Goal: Transaction & Acquisition: Purchase product/service

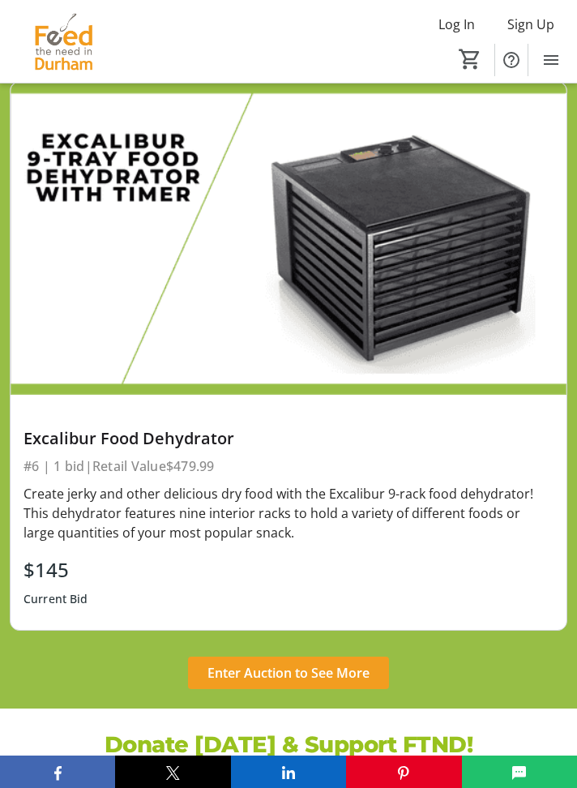
scroll to position [3525, 0]
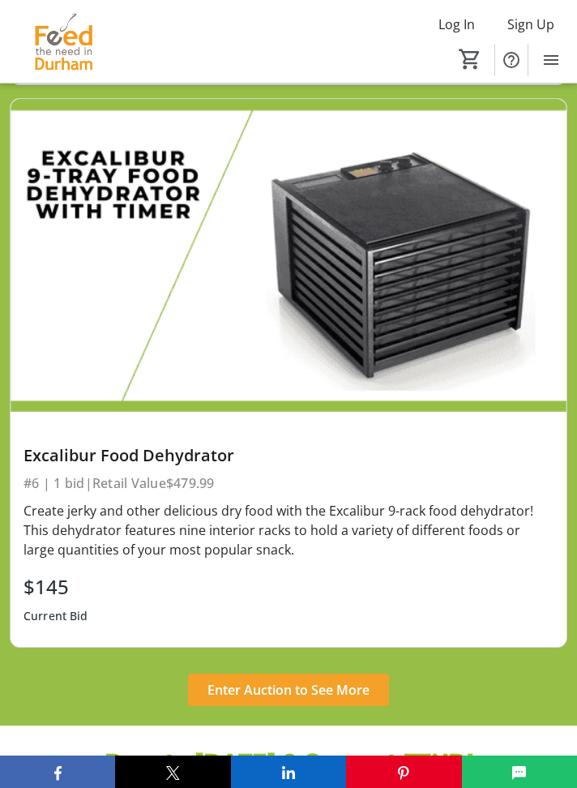
click at [344, 680] on span "Enter Auction to See More" at bounding box center [289, 689] width 162 height 19
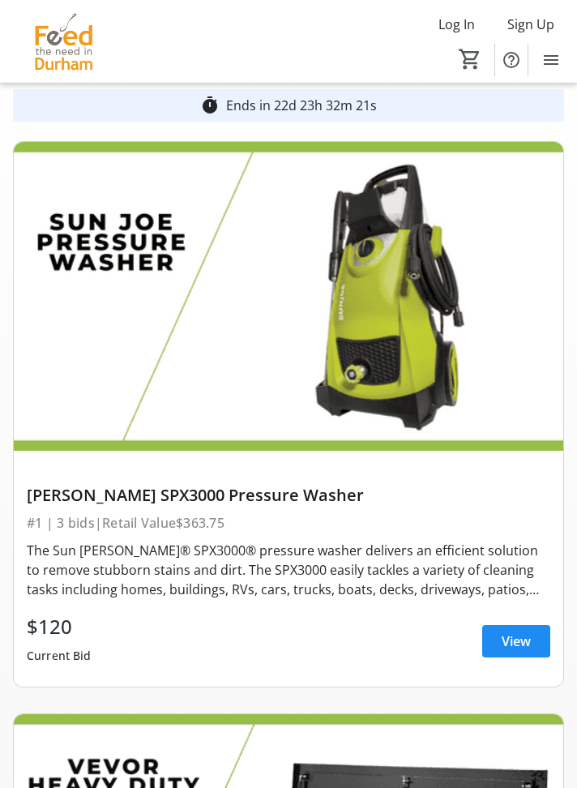
scroll to position [86, 0]
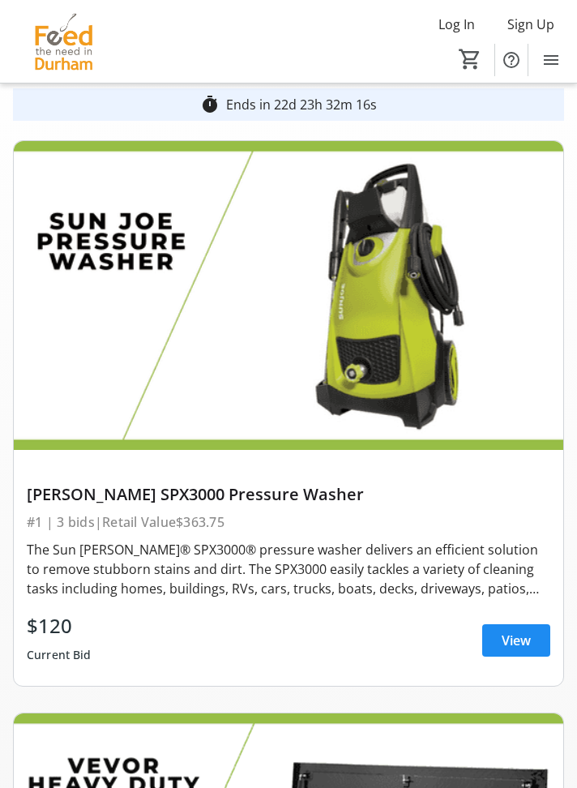
click at [139, 570] on div "The Sun Joe® SPX3000® pressure washer delivers an efficient solution to remove …" at bounding box center [289, 569] width 524 height 58
copy div "Sun Joe® SPX3000®"
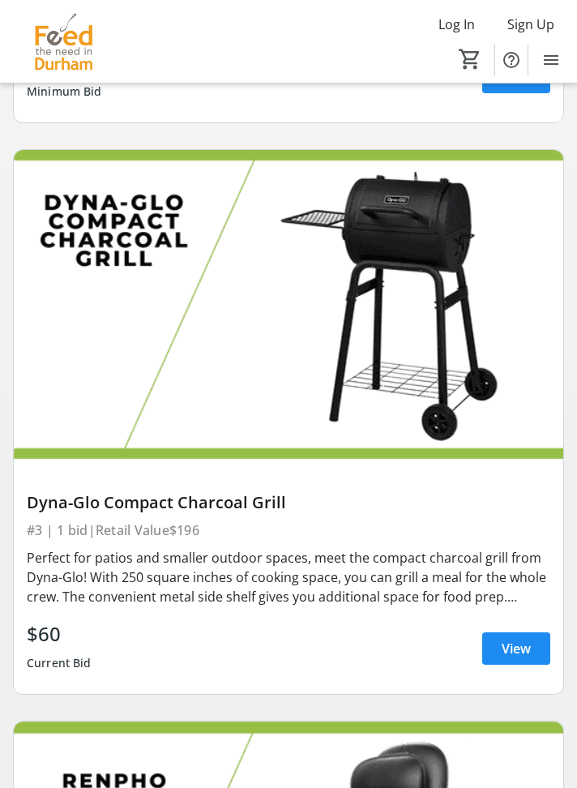
scroll to position [1250, 0]
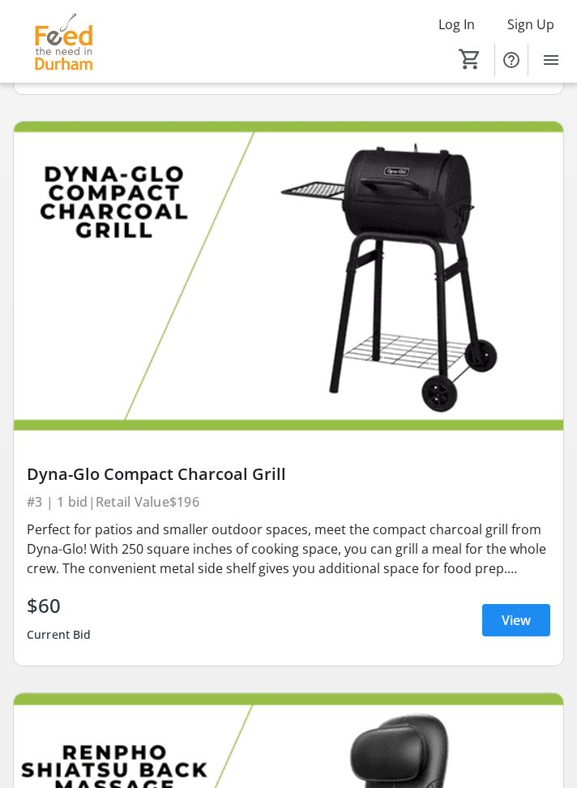
copy div "Dyna-Glo Compact Charcoal Grill"
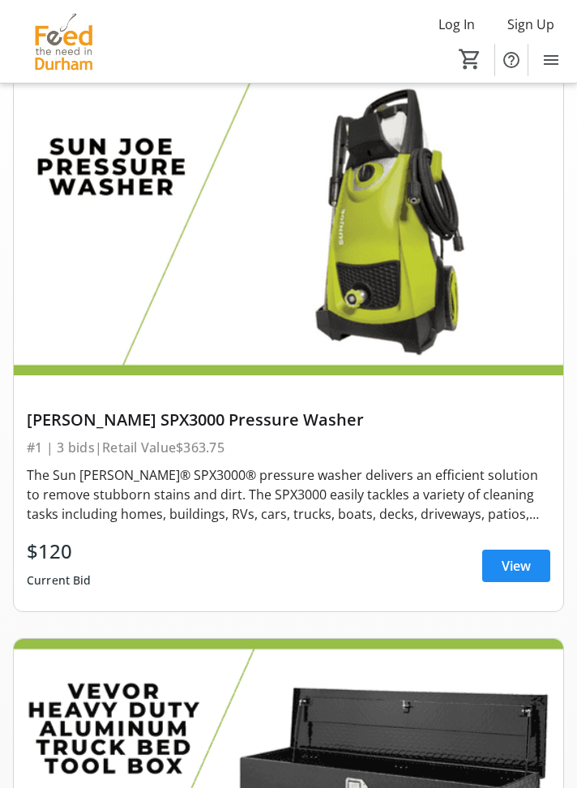
scroll to position [0, 0]
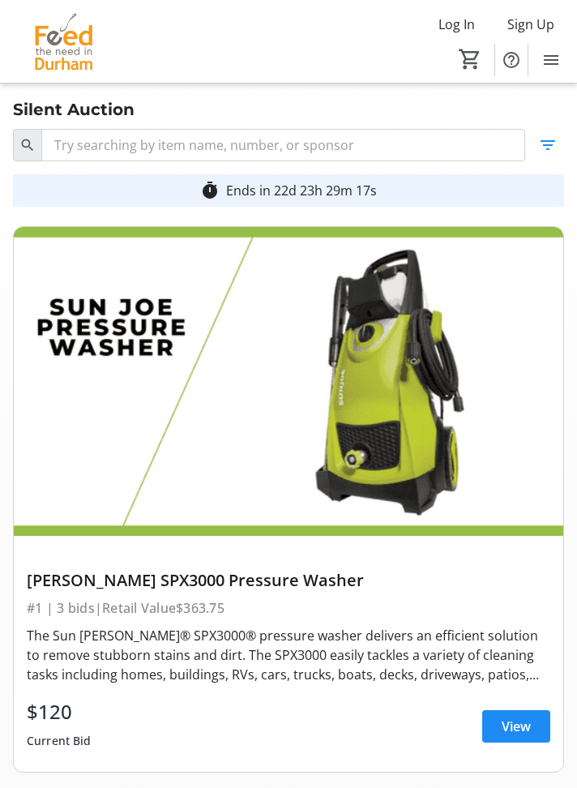
click at [472, 648] on div "The Sun Joe® SPX3000® pressure washer delivers an efficient solution to remove …" at bounding box center [289, 655] width 524 height 58
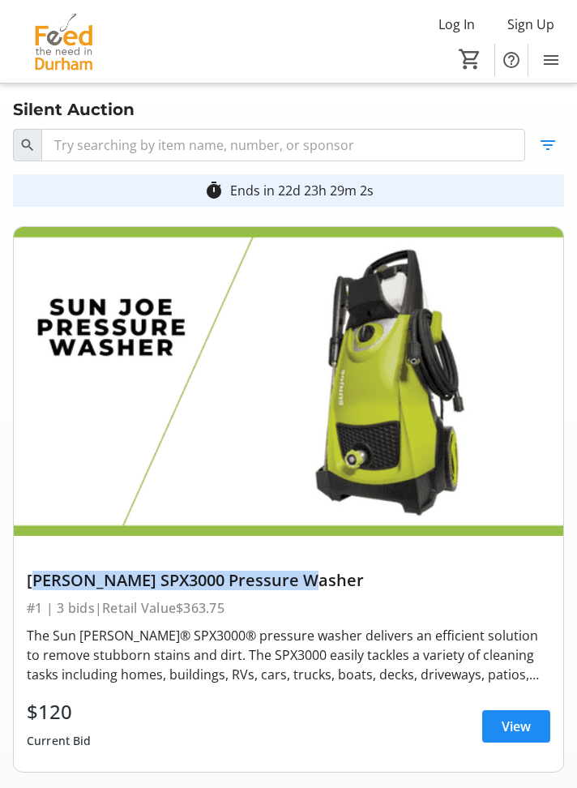
copy div "Sun Joe SPX3000 Pressure Washer"
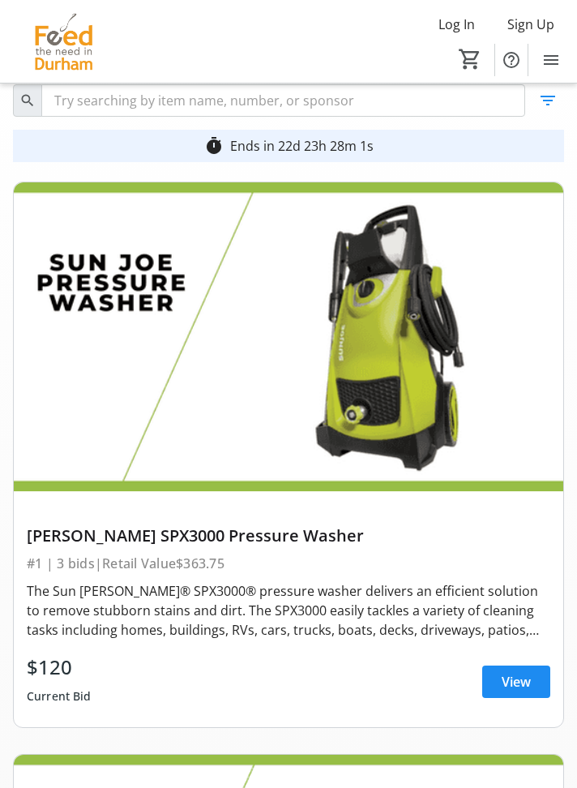
scroll to position [43, 0]
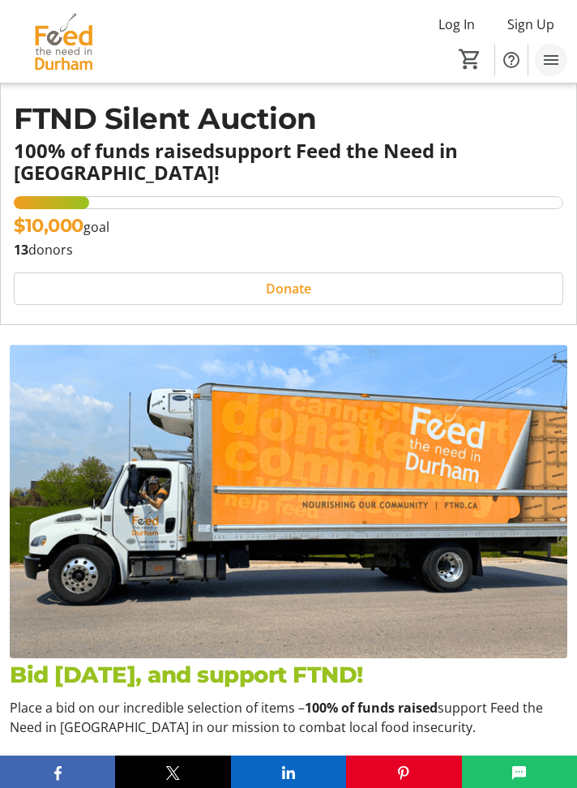
click at [558, 58] on mat-icon "Menu" at bounding box center [550, 59] width 19 height 19
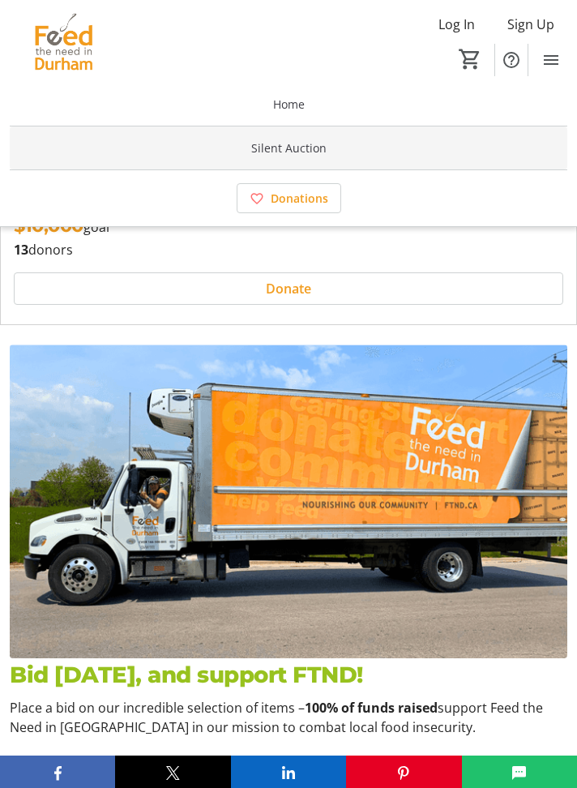
click at [296, 152] on span "Silent Auction" at bounding box center [288, 147] width 75 height 17
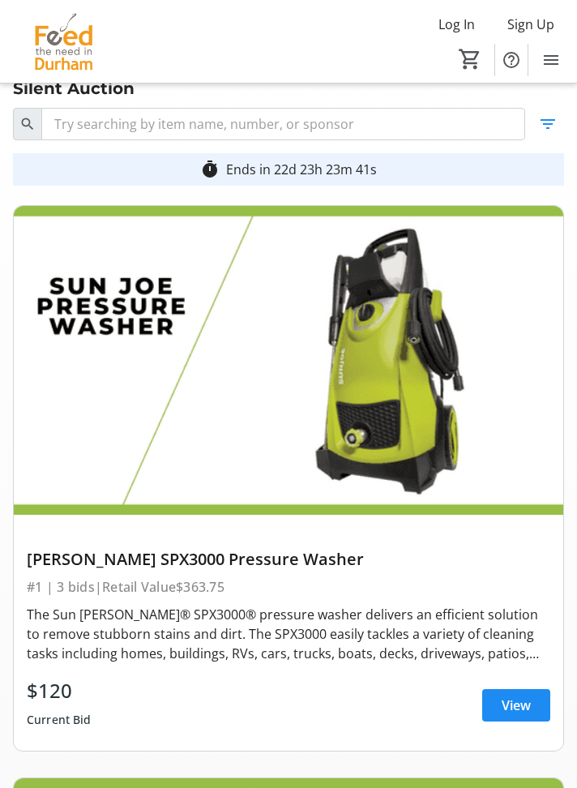
scroll to position [22, 0]
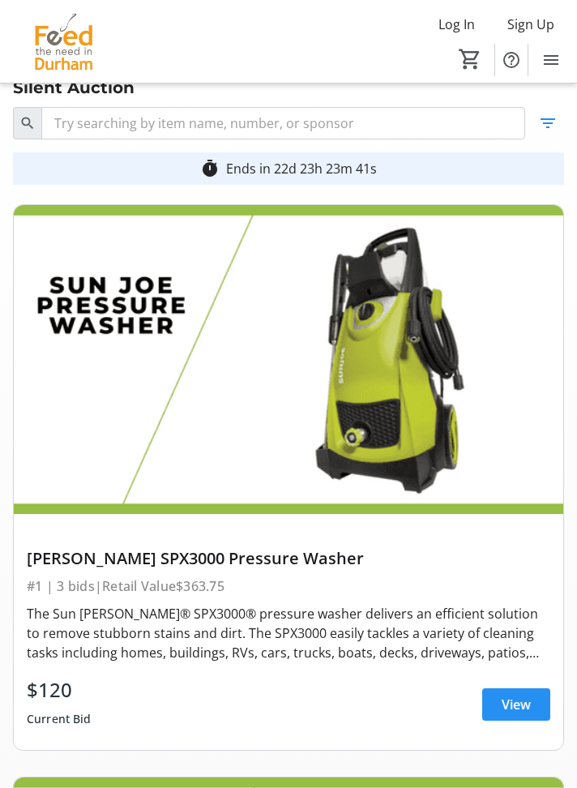
click at [513, 703] on span "View" at bounding box center [516, 704] width 29 height 19
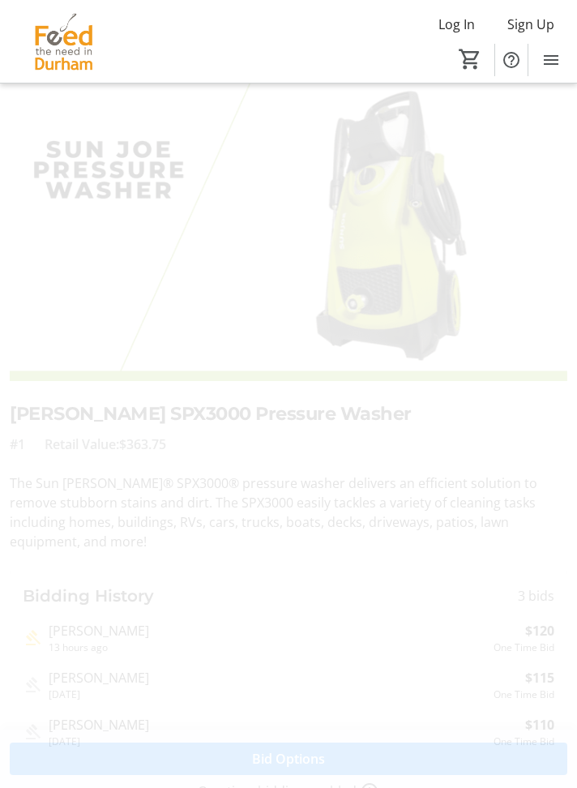
scroll to position [85, 0]
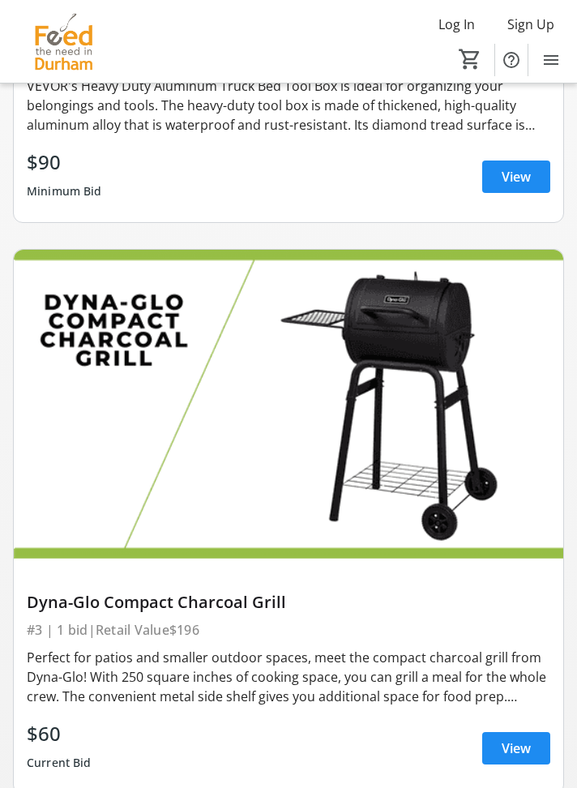
scroll to position [1155, 0]
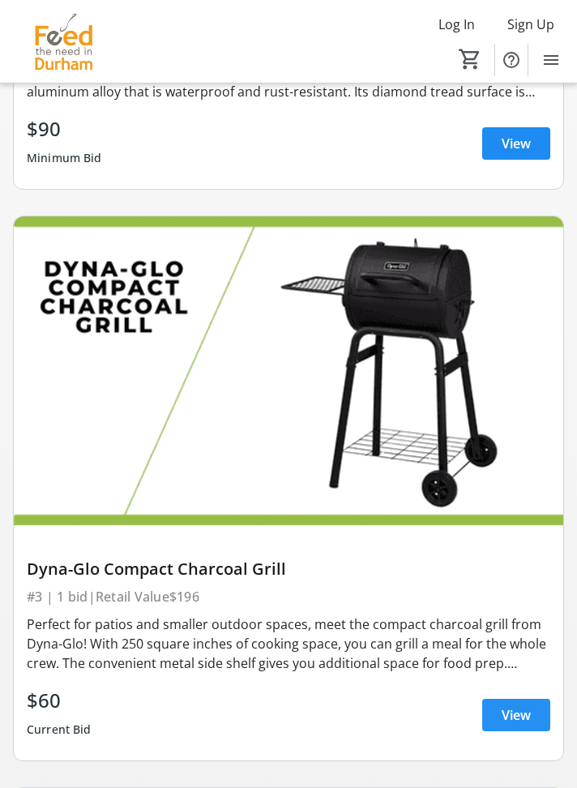
click at [516, 713] on span "View" at bounding box center [516, 714] width 29 height 19
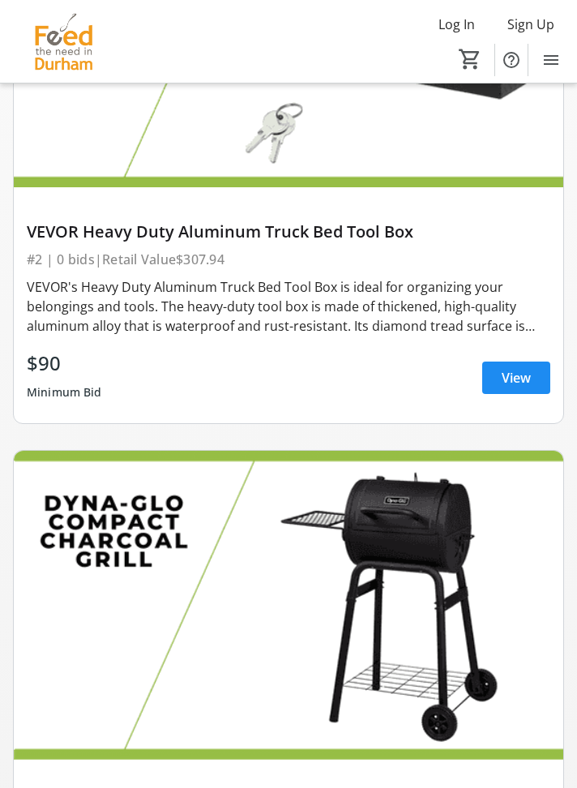
scroll to position [902, 0]
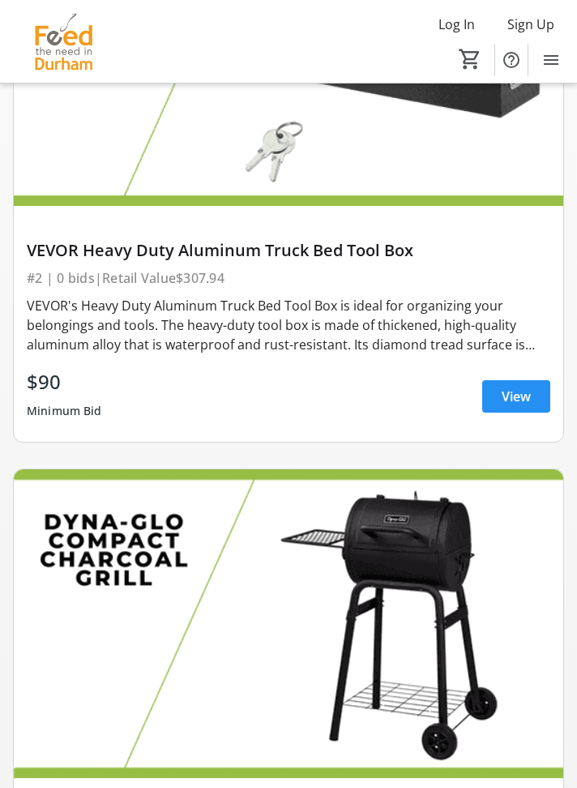
click at [520, 398] on span "View" at bounding box center [516, 396] width 29 height 19
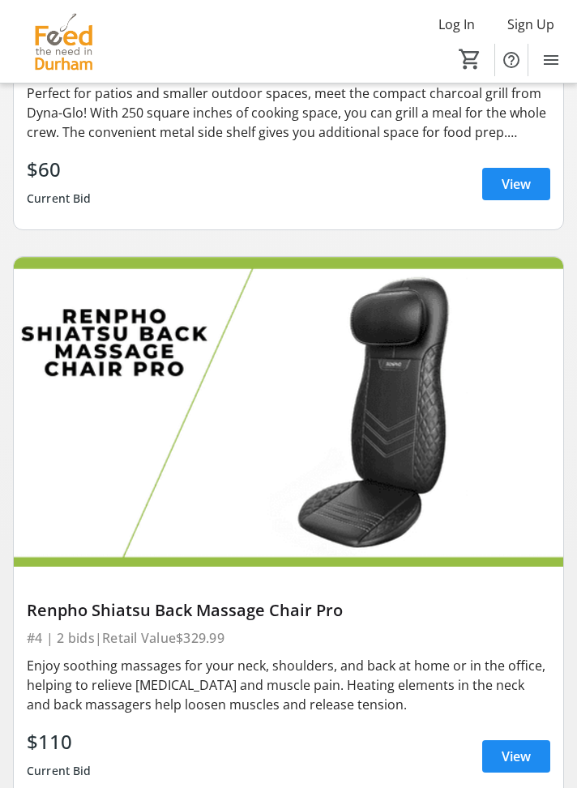
scroll to position [1723, 0]
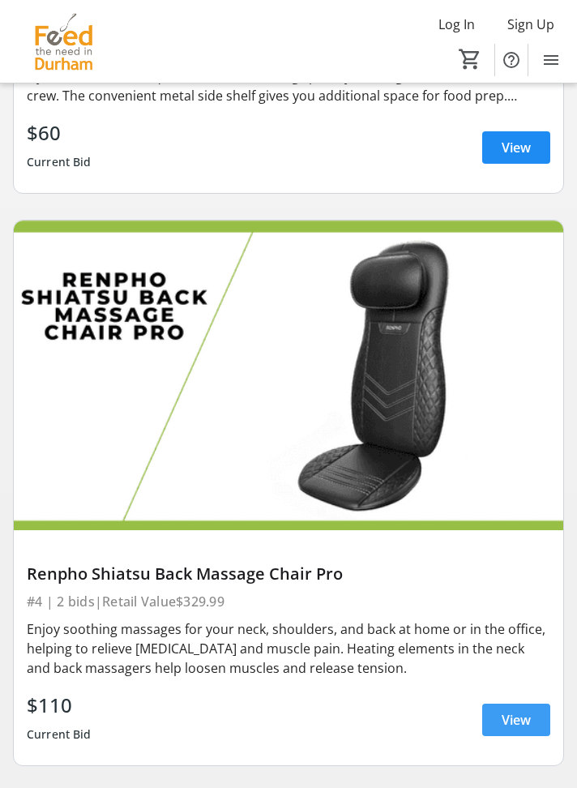
click at [513, 725] on span "View" at bounding box center [516, 719] width 29 height 19
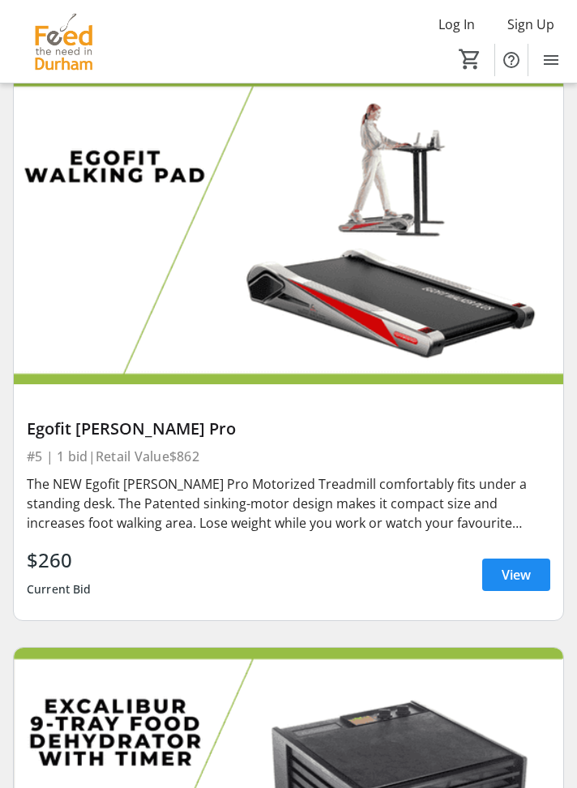
scroll to position [2431, 0]
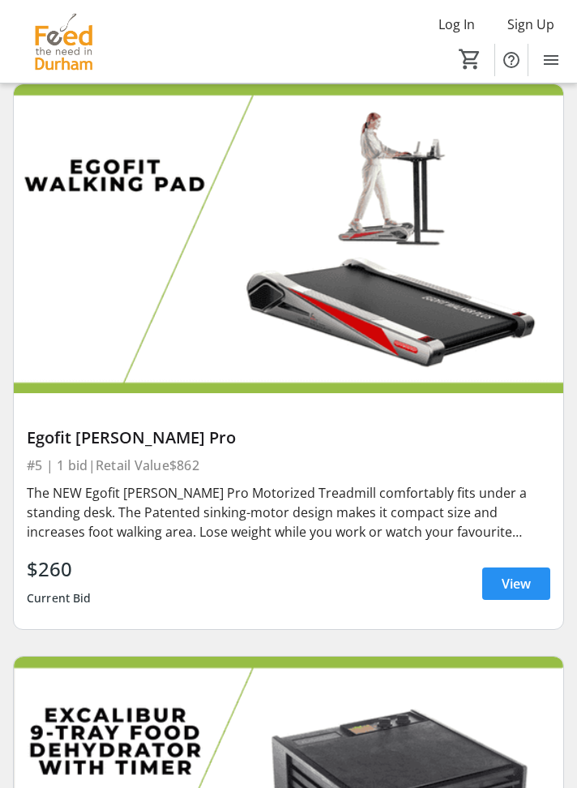
click at [524, 576] on span "View" at bounding box center [516, 583] width 29 height 19
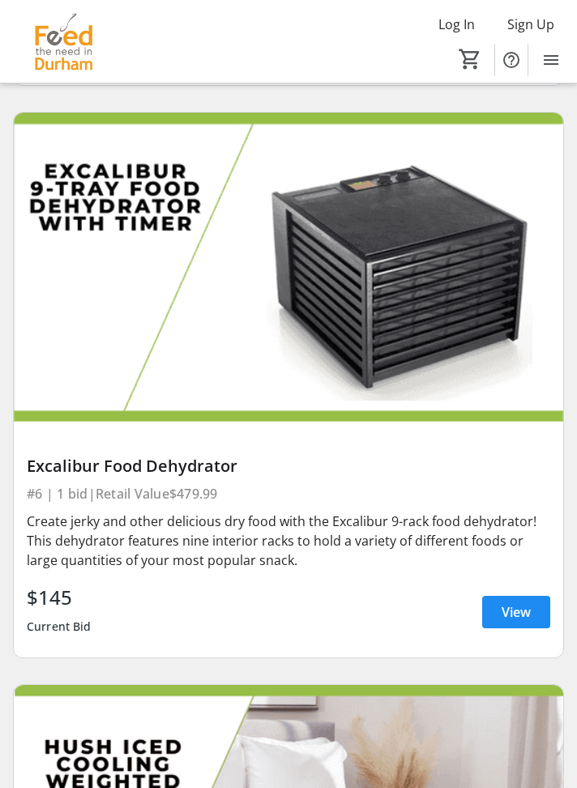
scroll to position [2976, 0]
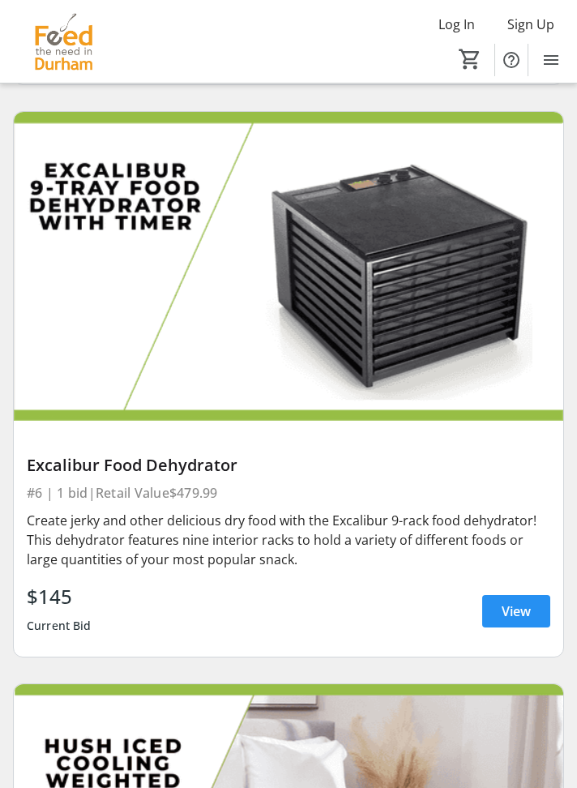
click at [514, 606] on span "View" at bounding box center [516, 610] width 29 height 19
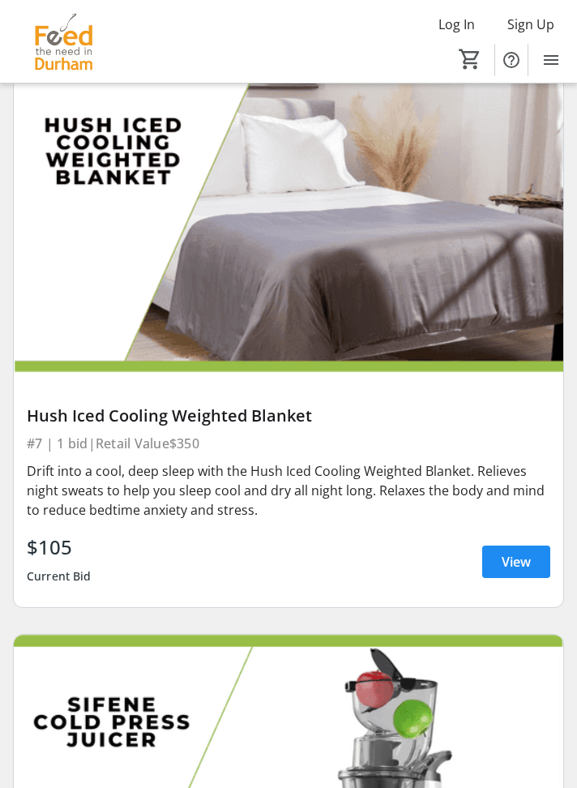
scroll to position [3597, 0]
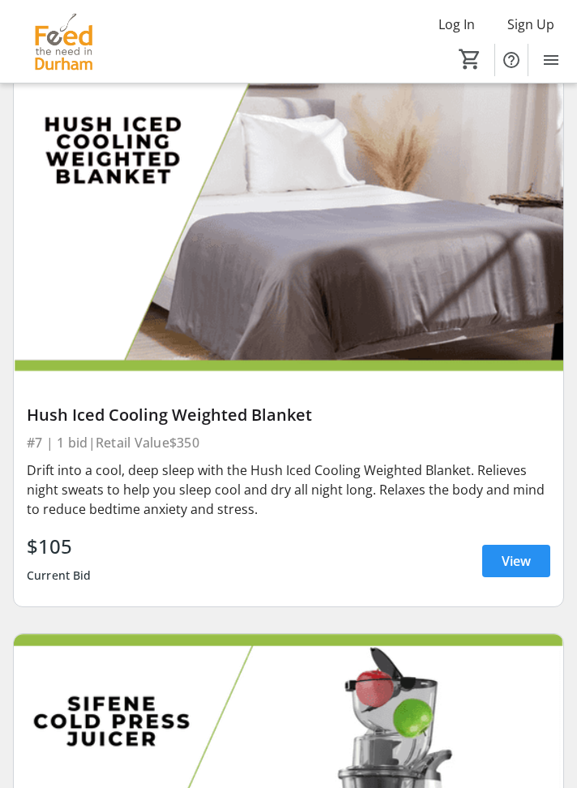
click at [517, 562] on span "View" at bounding box center [516, 560] width 29 height 19
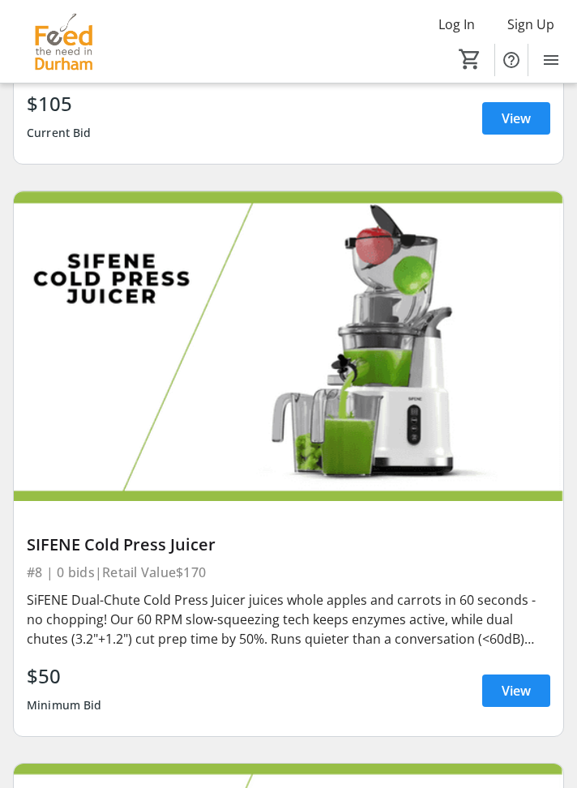
scroll to position [4044, 0]
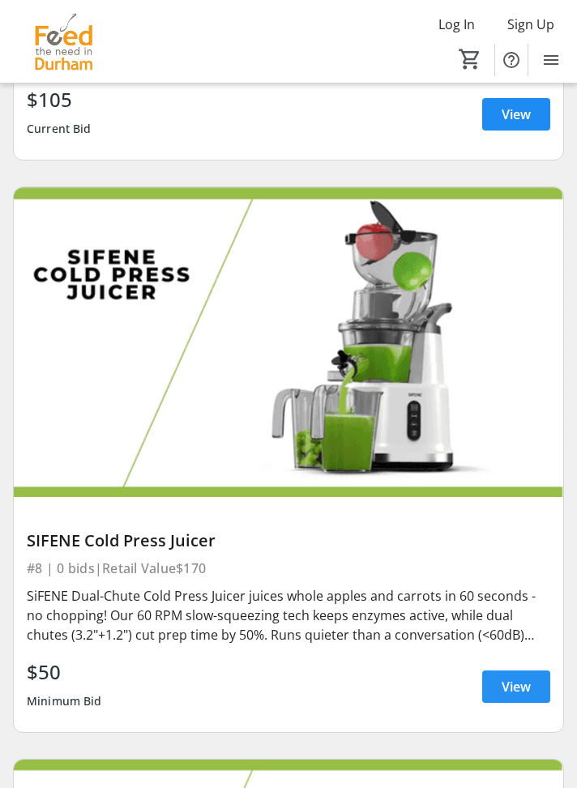
click at [519, 678] on span "View" at bounding box center [516, 686] width 29 height 19
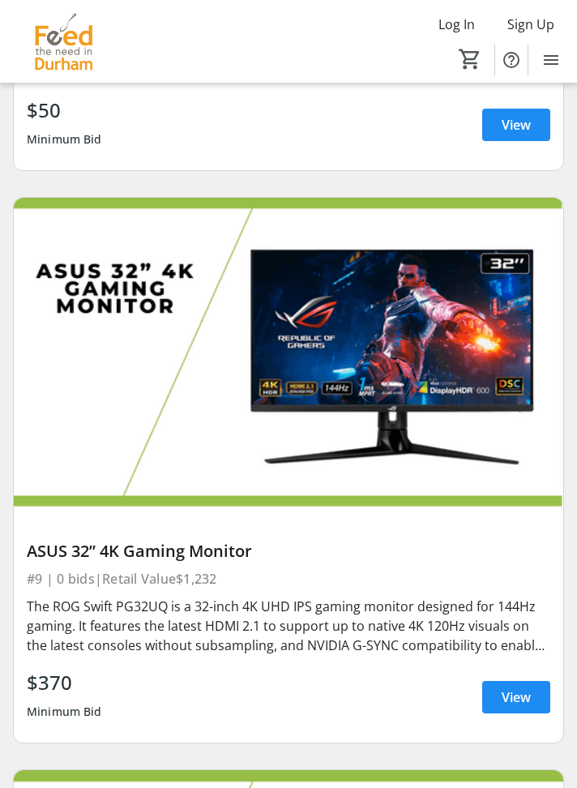
scroll to position [4608, 0]
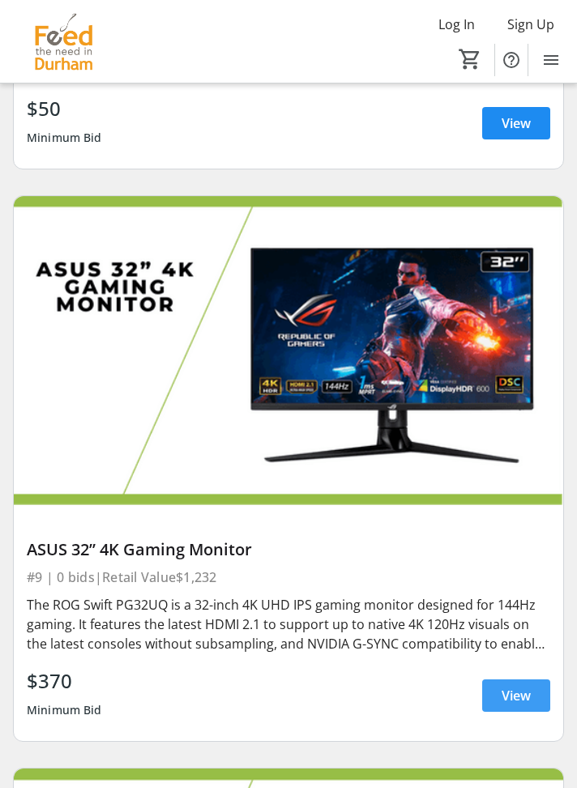
click at [521, 695] on span "View" at bounding box center [516, 695] width 29 height 19
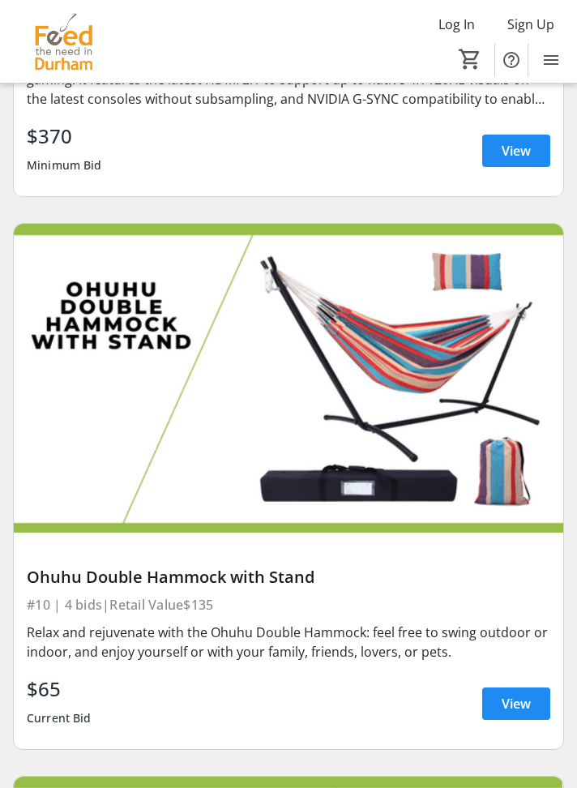
scroll to position [5153, 0]
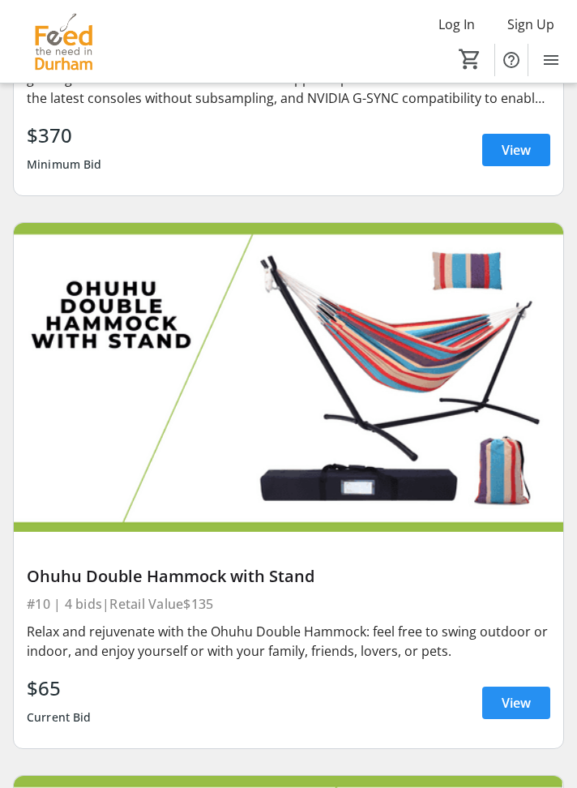
click at [519, 707] on span "View" at bounding box center [516, 702] width 29 height 19
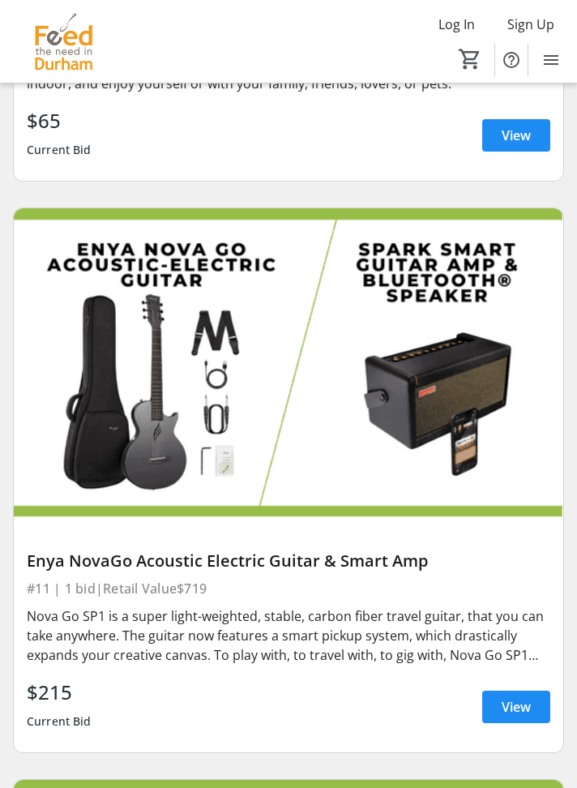
scroll to position [5721, 0]
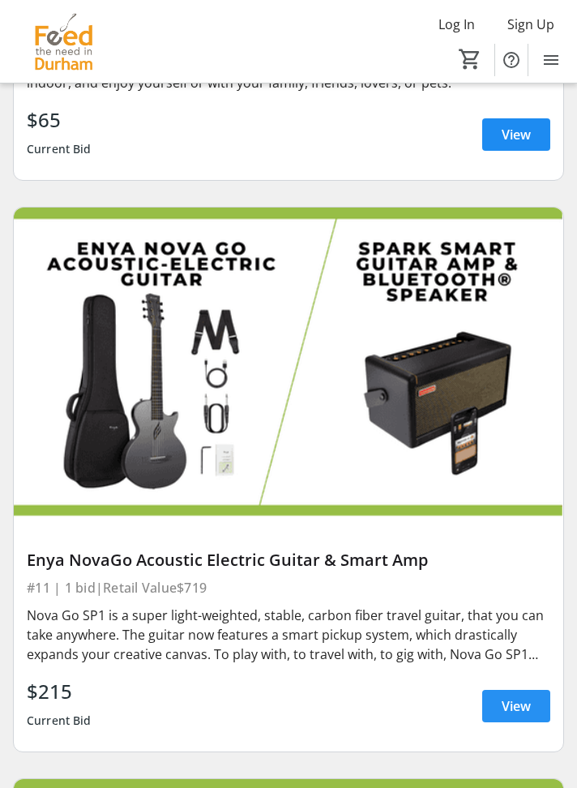
click at [509, 712] on span "View" at bounding box center [516, 705] width 29 height 19
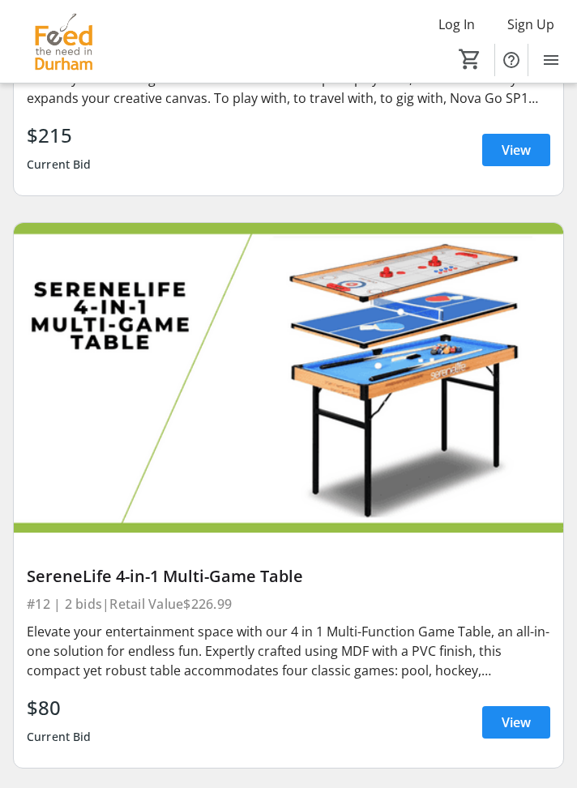
scroll to position [6278, 0]
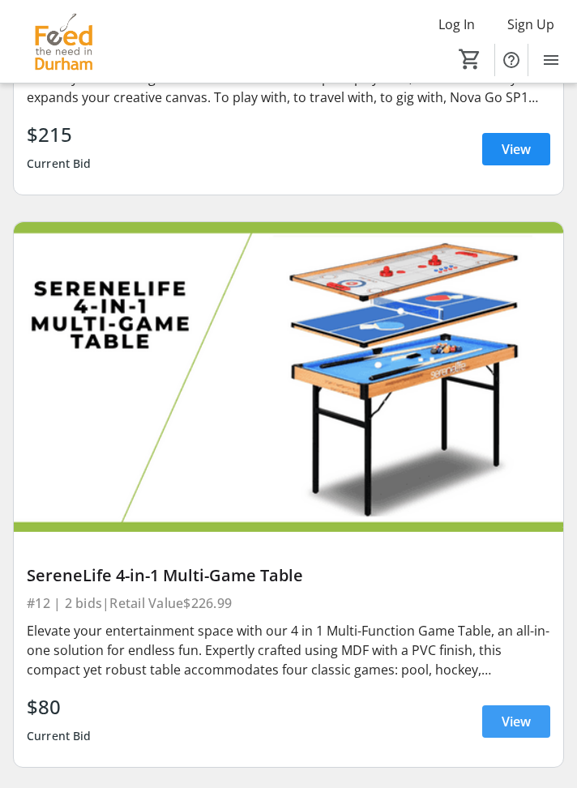
click at [526, 720] on span "View" at bounding box center [516, 721] width 29 height 19
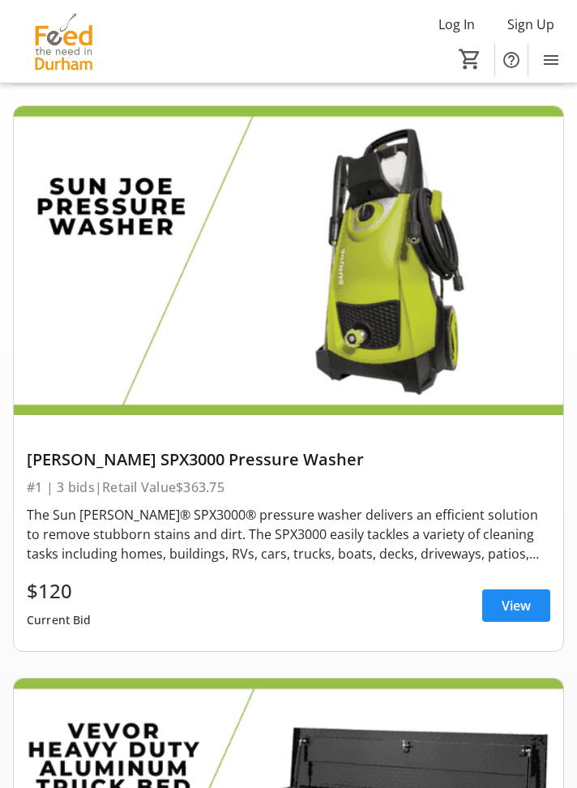
scroll to position [122, 0]
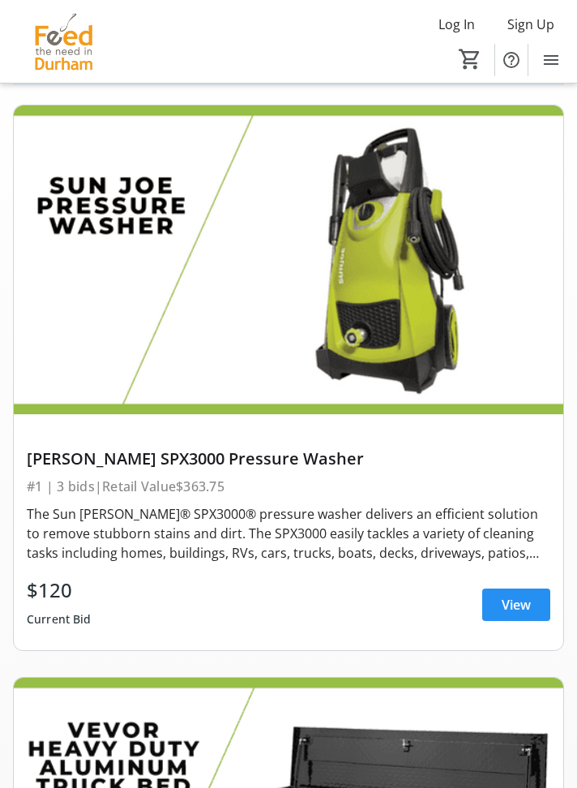
click at [518, 599] on span "View" at bounding box center [516, 604] width 29 height 19
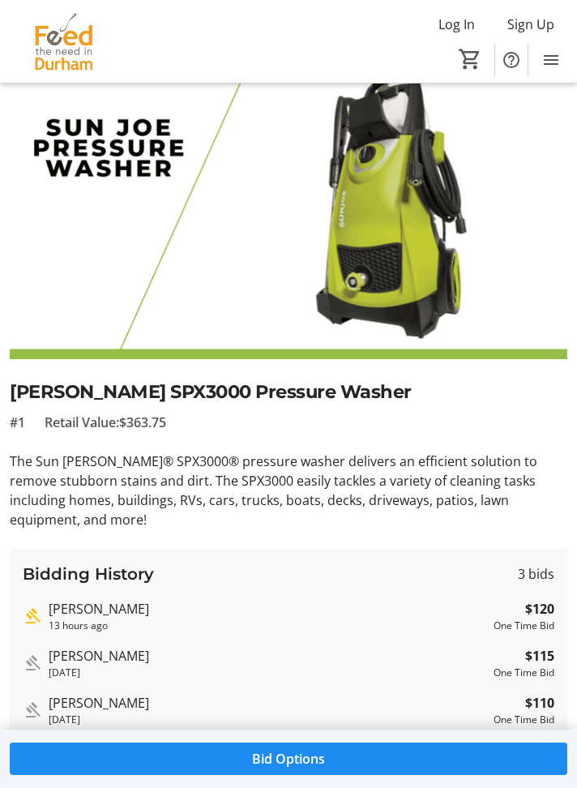
scroll to position [85, 0]
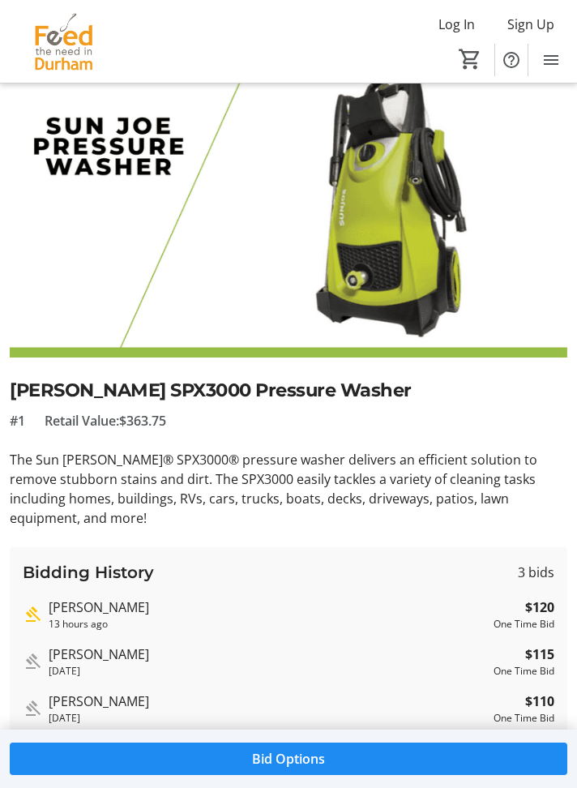
click at [364, 758] on mat-icon "How overtime bidding works for silent auctions" at bounding box center [369, 767] width 19 height 19
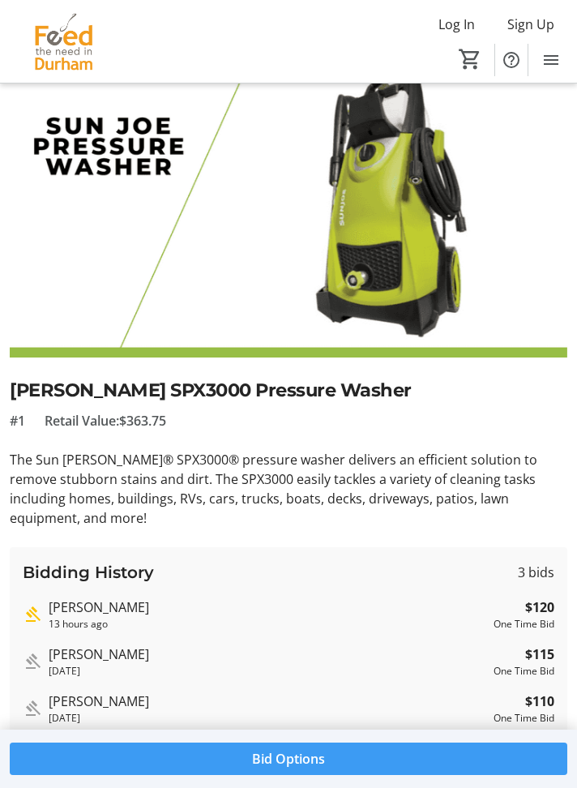
click at [302, 768] on span "Bid Options" at bounding box center [288, 758] width 73 height 19
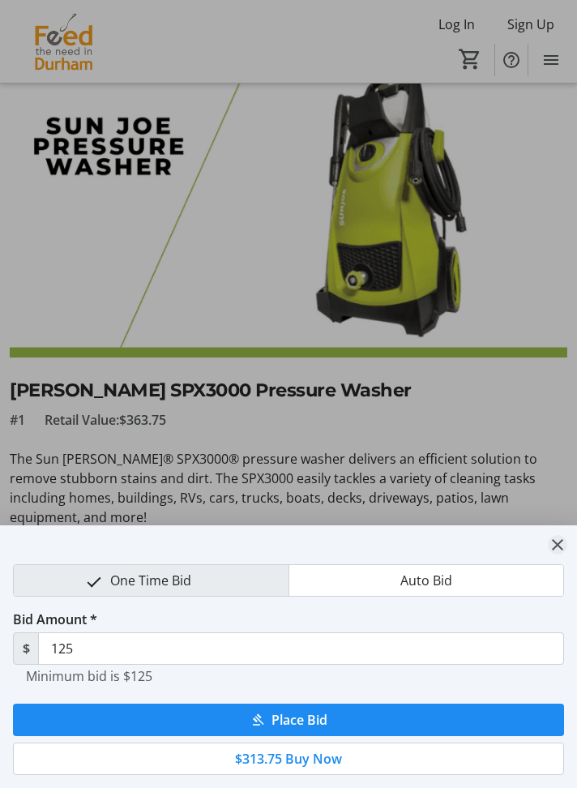
click at [564, 554] on mat-icon "close" at bounding box center [557, 544] width 19 height 19
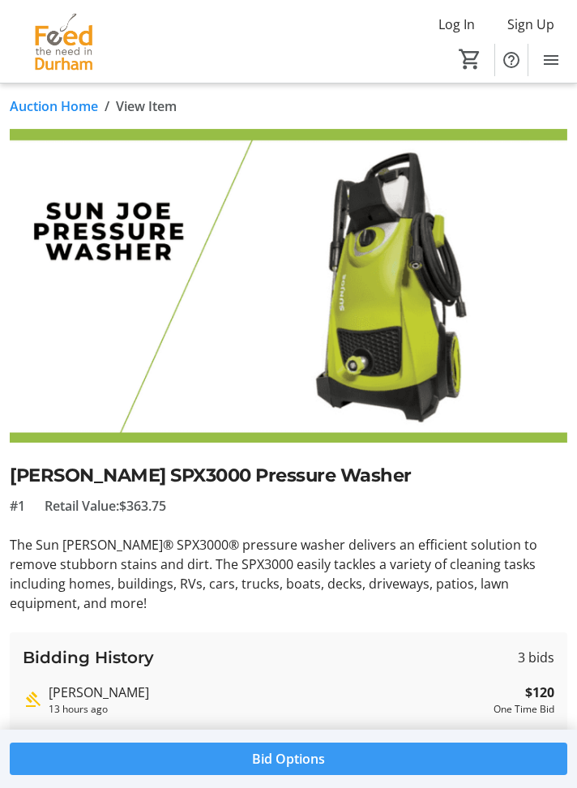
scroll to position [85, 0]
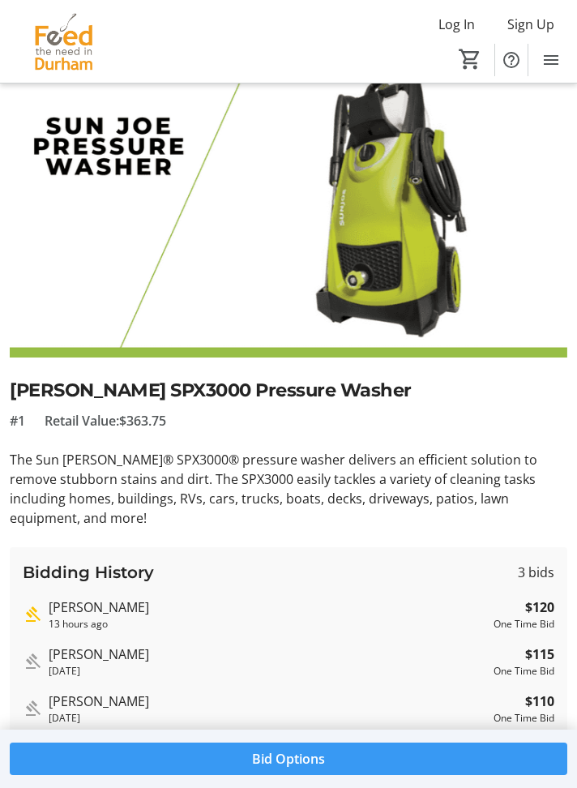
click at [289, 768] on span "Bid Options" at bounding box center [288, 758] width 73 height 19
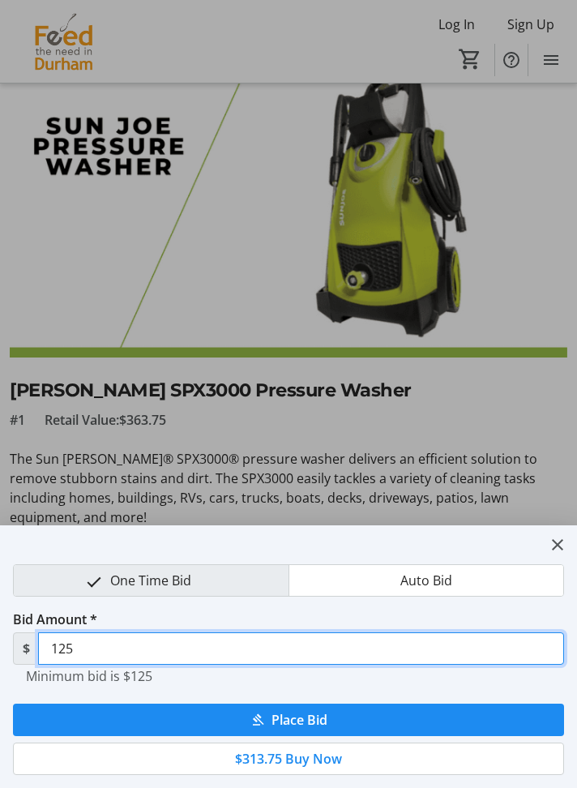
click at [94, 665] on input "125" at bounding box center [301, 648] width 526 height 32
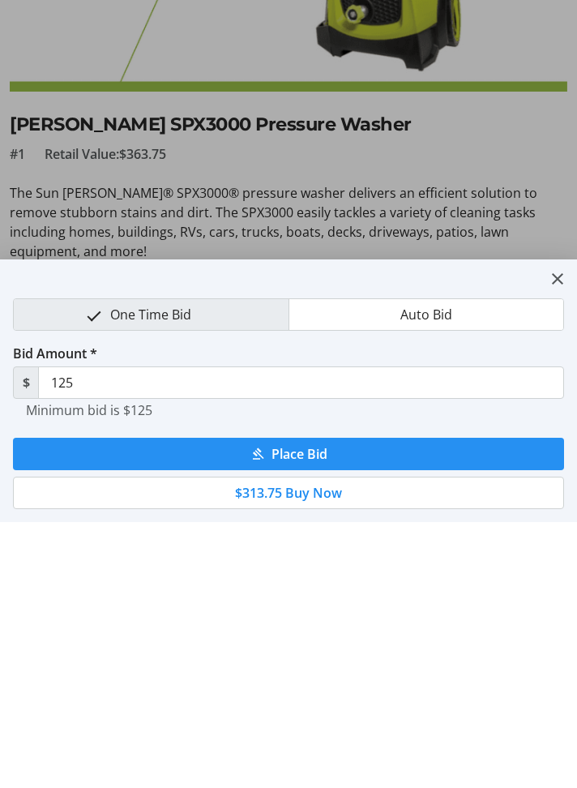
click at [315, 730] on span "Place Bid" at bounding box center [300, 719] width 56 height 19
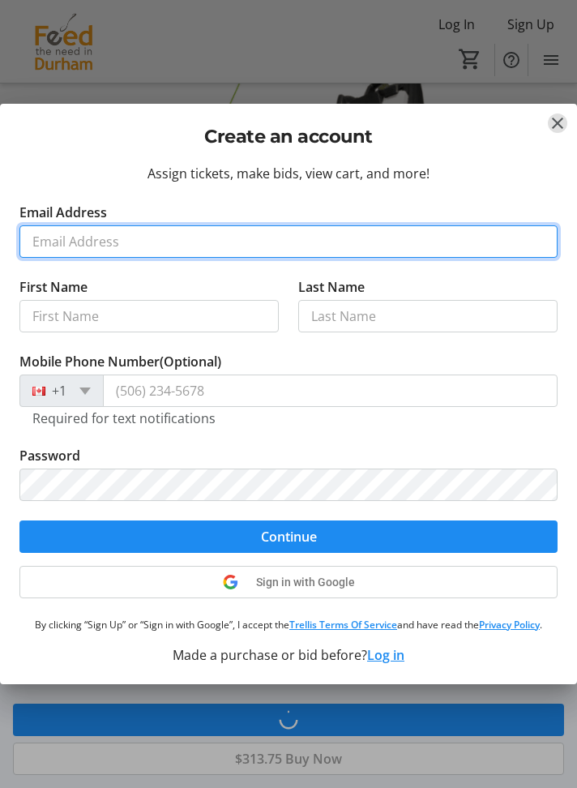
click at [117, 258] on input "Email Address" at bounding box center [288, 241] width 538 height 32
type input "shandsartz@hotmail.com"
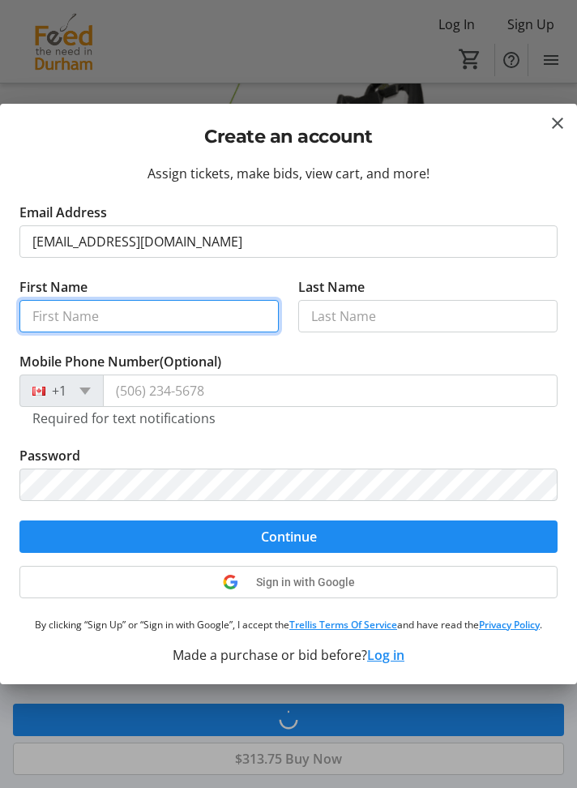
click at [127, 332] on input "First Name" at bounding box center [148, 316] width 259 height 32
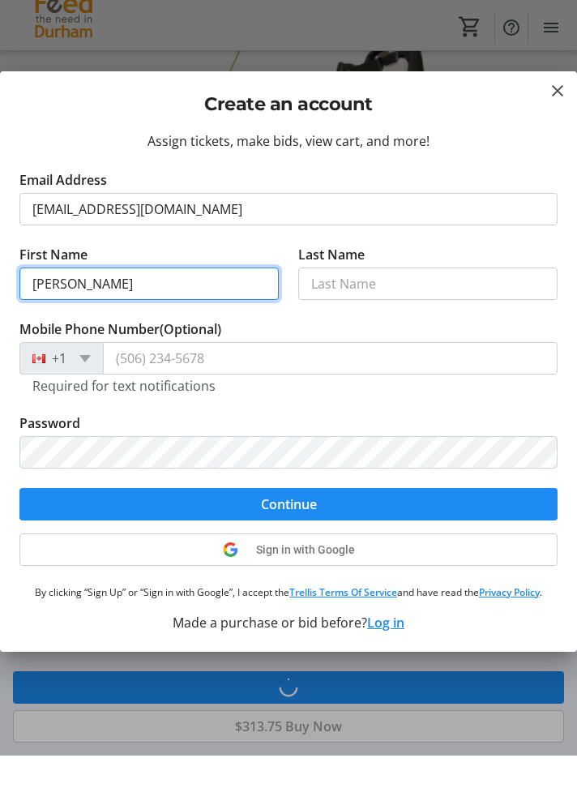
type input "[PERSON_NAME]"
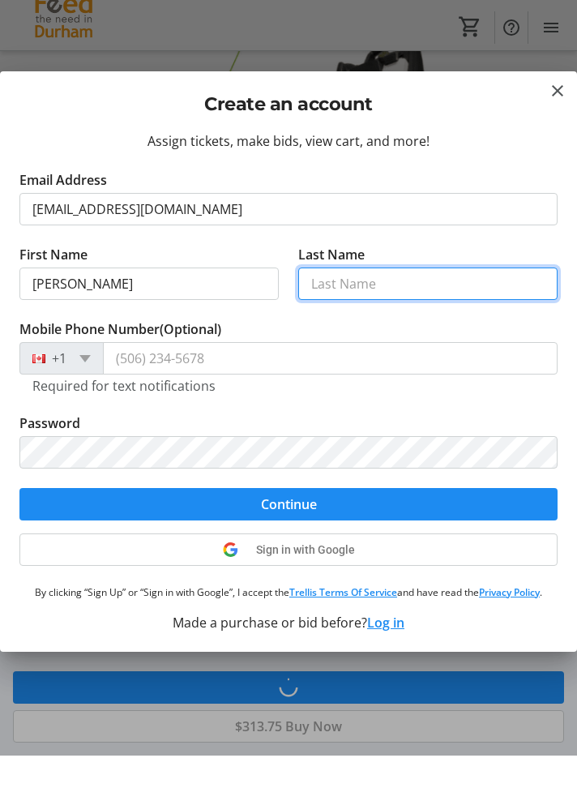
click at [360, 332] on input "Last Name" at bounding box center [427, 316] width 259 height 32
type input "Sartz"
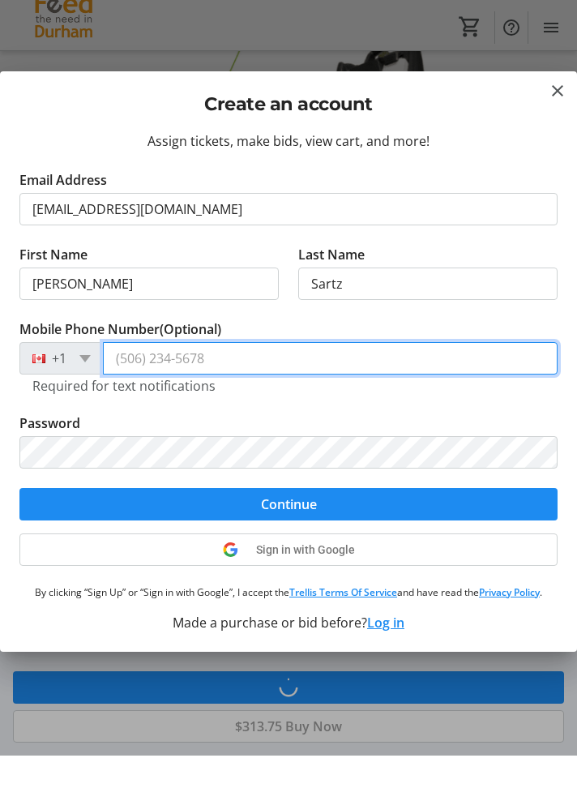
click at [208, 407] on input "Mobile Phone Number (Optional)" at bounding box center [330, 391] width 455 height 32
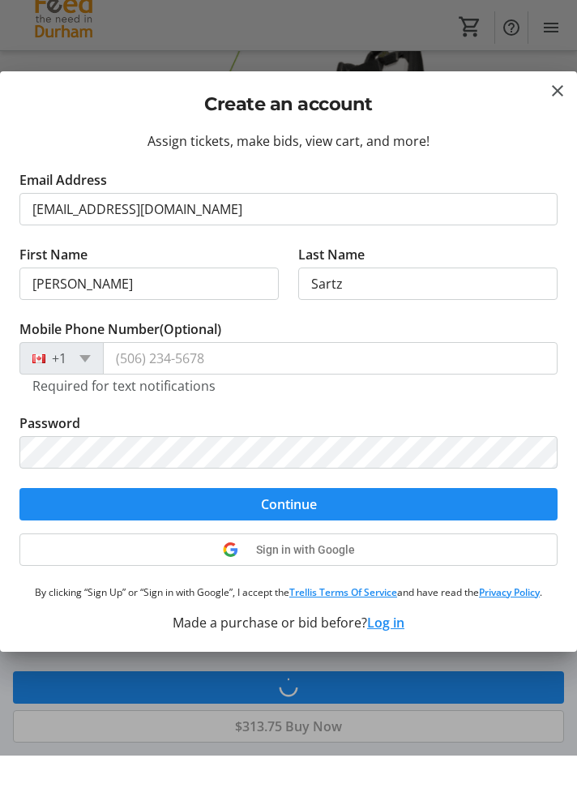
click at [191, 446] on tr-form-field "Mobile Phone Number (Optional) +1 Required for text notifications" at bounding box center [288, 399] width 538 height 94
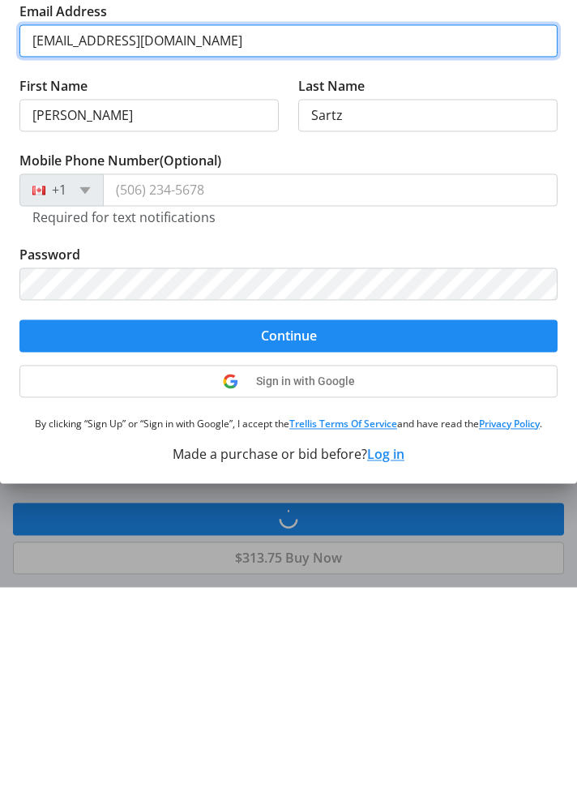
click at [152, 258] on input "shandsartz@hotmail.com" at bounding box center [288, 241] width 538 height 32
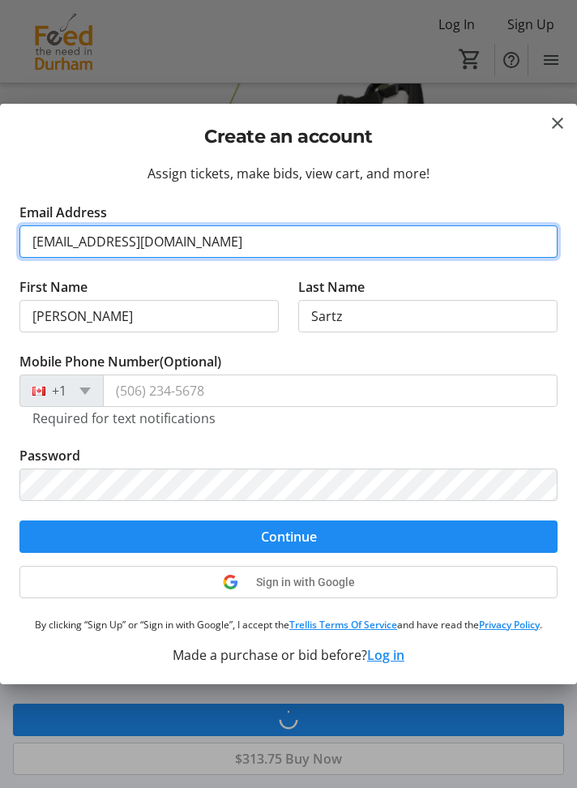
click at [156, 258] on input "shandsartz@hotmail.com" at bounding box center [288, 241] width 538 height 32
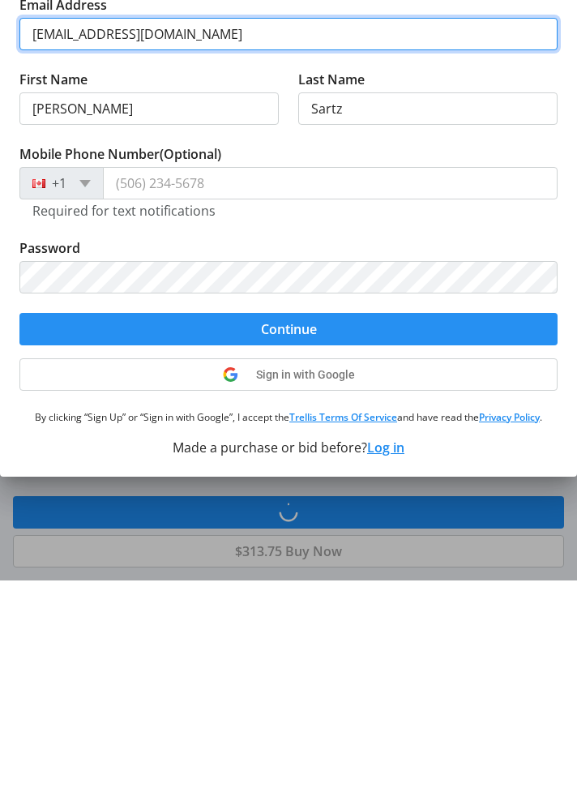
type input "[EMAIL_ADDRESS][DOMAIN_NAME]"
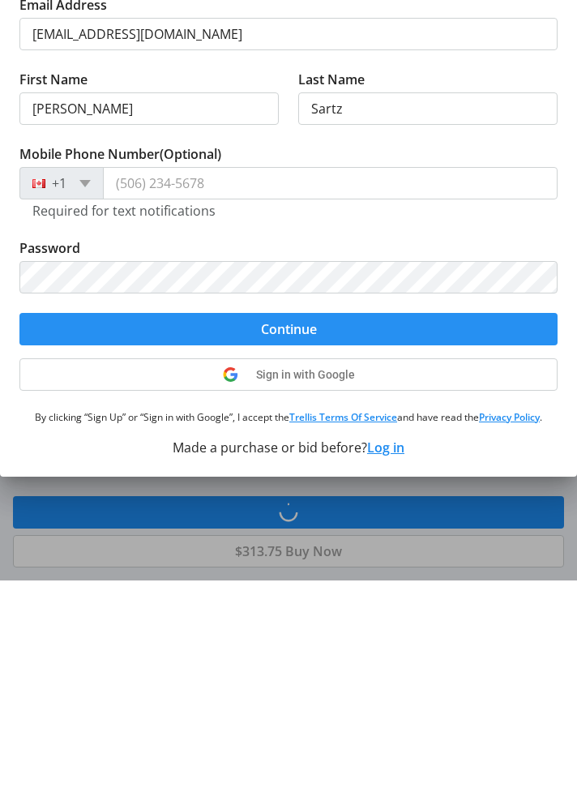
click at [296, 546] on span "Continue" at bounding box center [289, 536] width 56 height 19
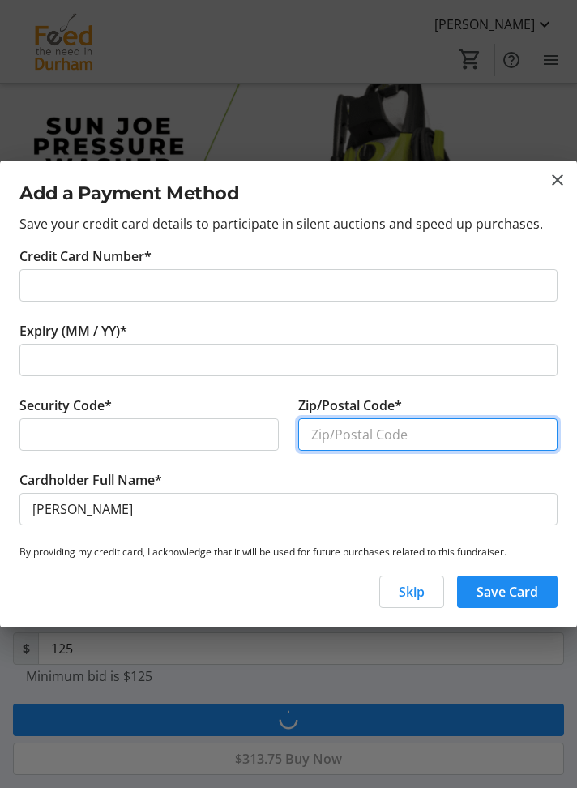
click at [357, 451] on input "Zip/Postal Code*" at bounding box center [427, 434] width 259 height 32
type input "L1N 5E6"
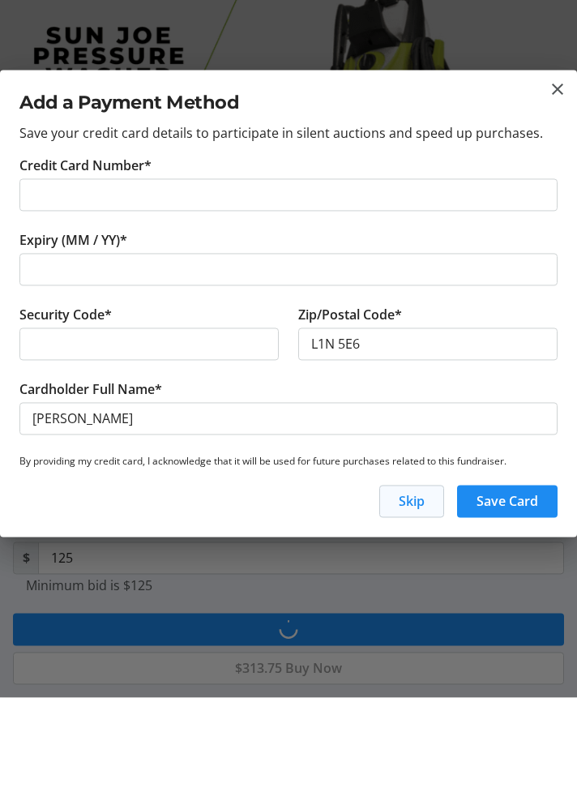
click at [410, 601] on span "Skip" at bounding box center [412, 591] width 26 height 19
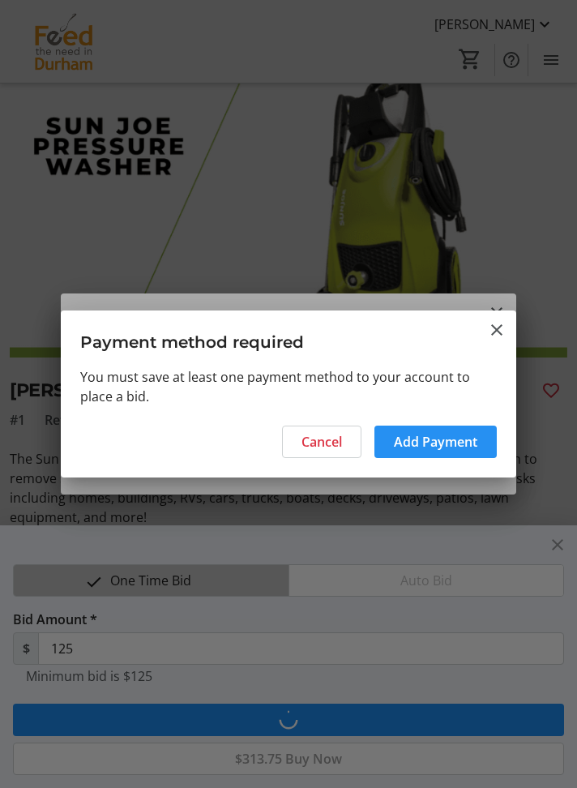
click at [429, 452] on span "Add Payment" at bounding box center [435, 441] width 83 height 19
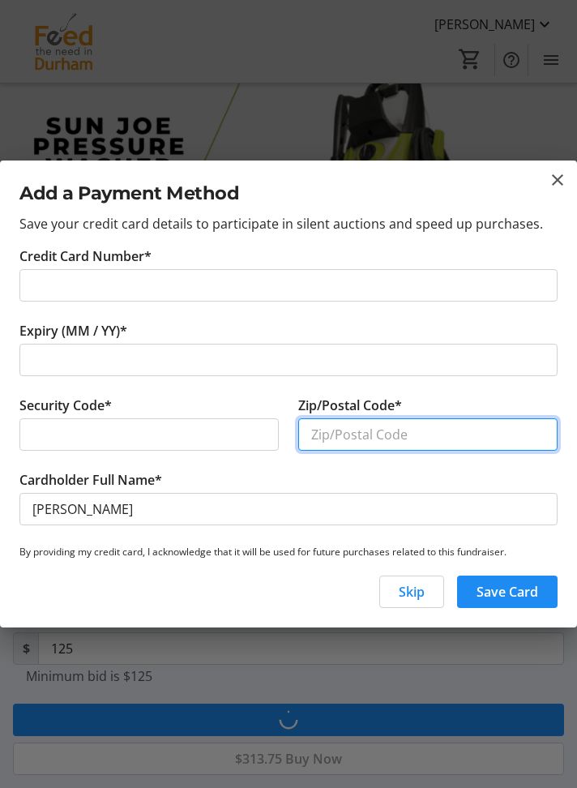
click at [375, 451] on input "Zip/Postal Code*" at bounding box center [427, 434] width 259 height 32
type input "L1N 5E6"
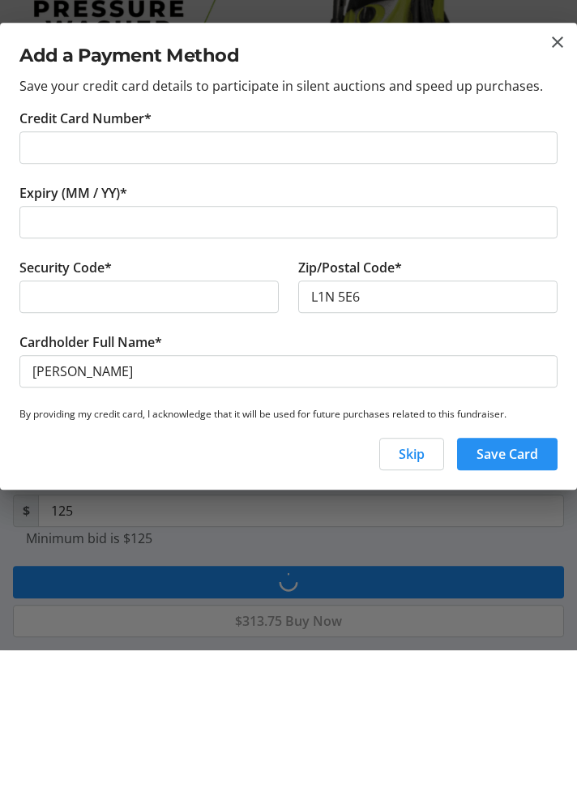
click at [506, 601] on span "Save Card" at bounding box center [508, 591] width 62 height 19
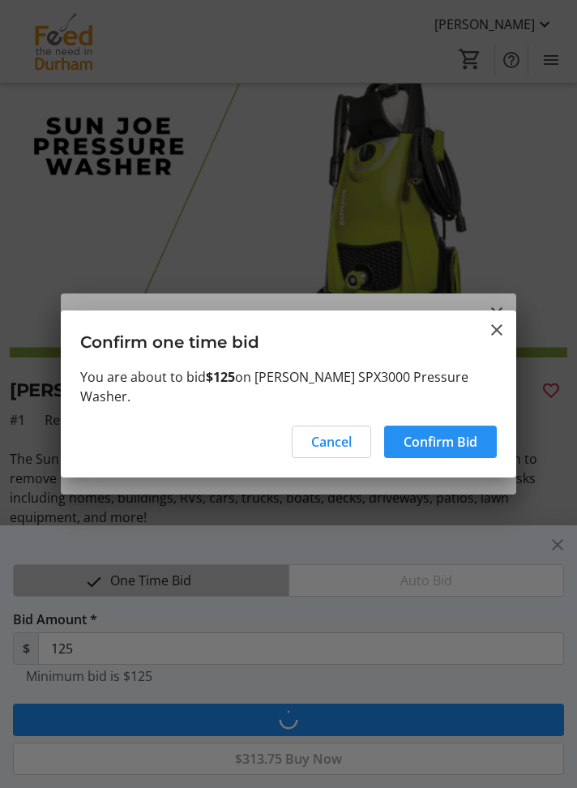
click at [441, 452] on span "Confirm Bid" at bounding box center [441, 441] width 74 height 19
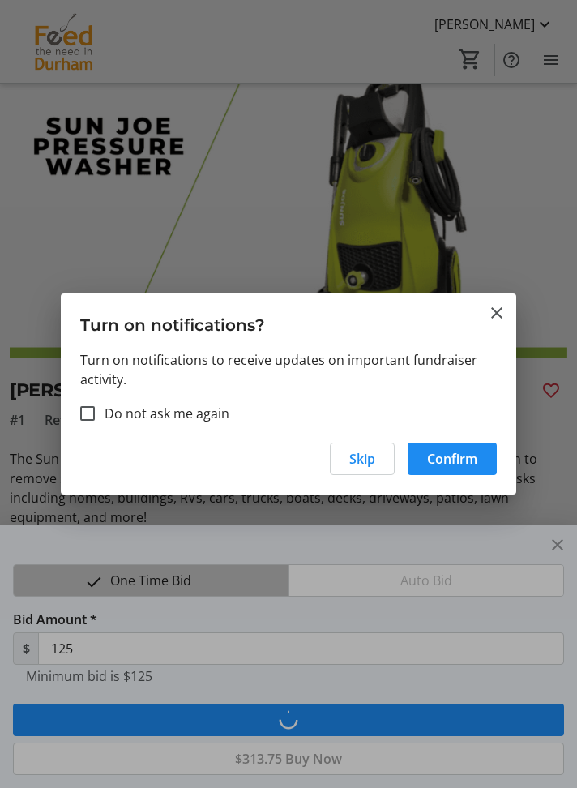
type input "130"
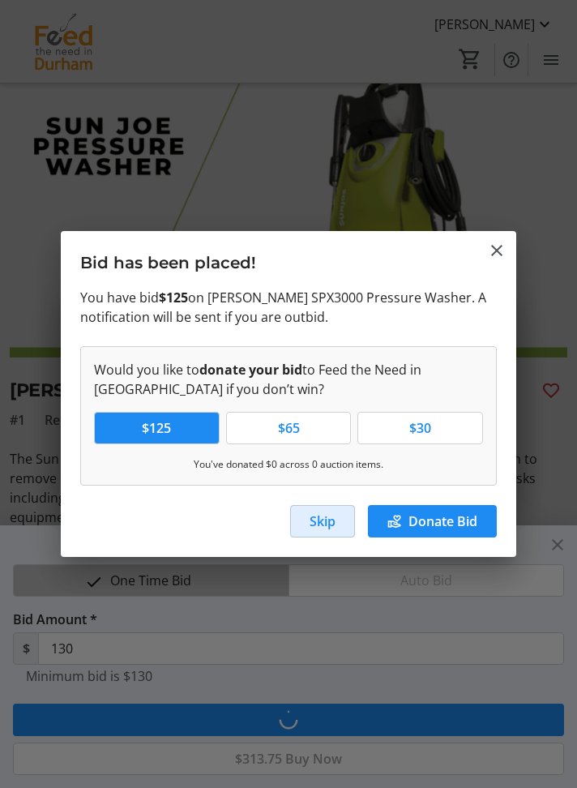
click at [316, 531] on span "Skip" at bounding box center [323, 520] width 26 height 19
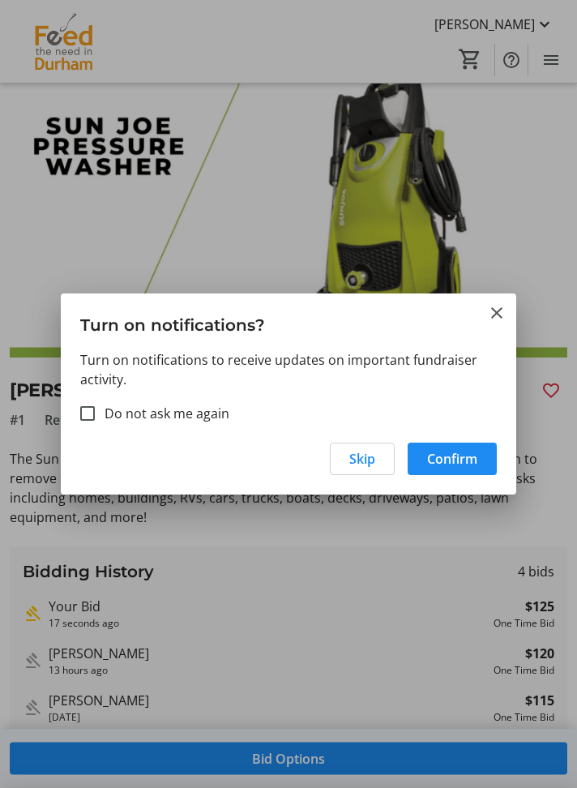
scroll to position [85, 0]
click at [361, 469] on span "Skip" at bounding box center [362, 458] width 26 height 19
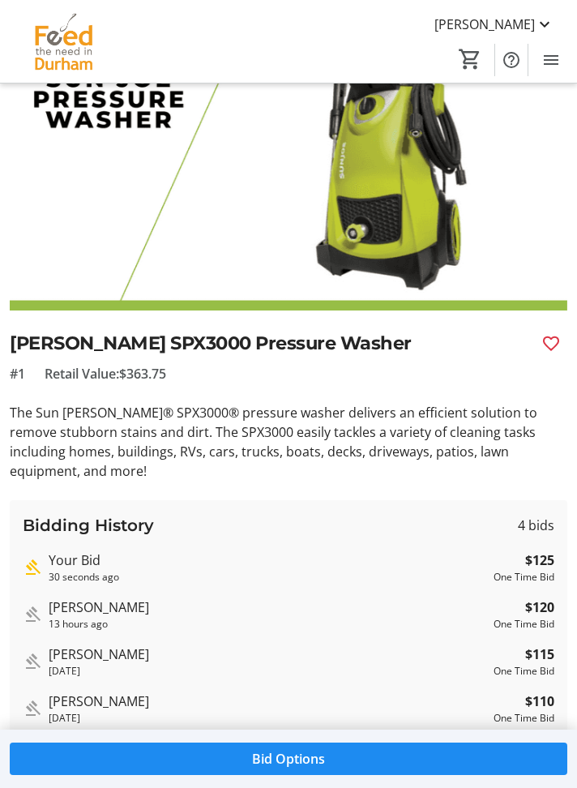
scroll to position [0, 0]
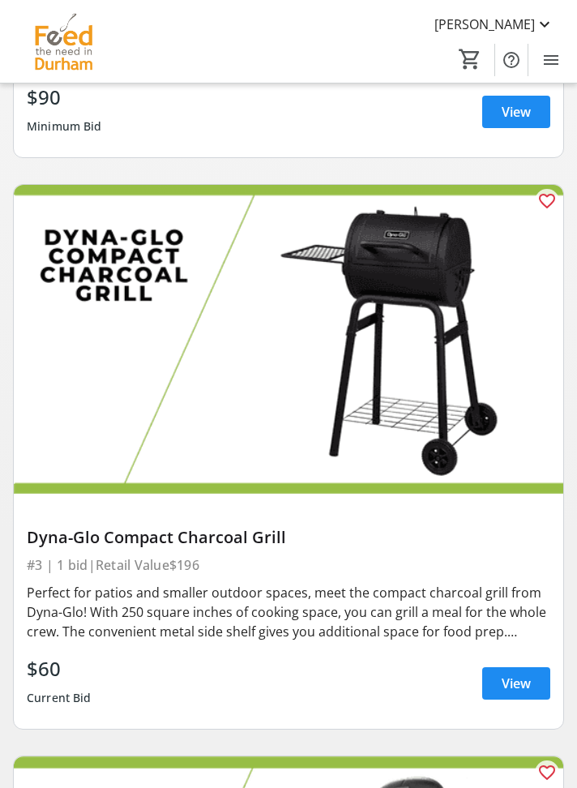
scroll to position [1188, 0]
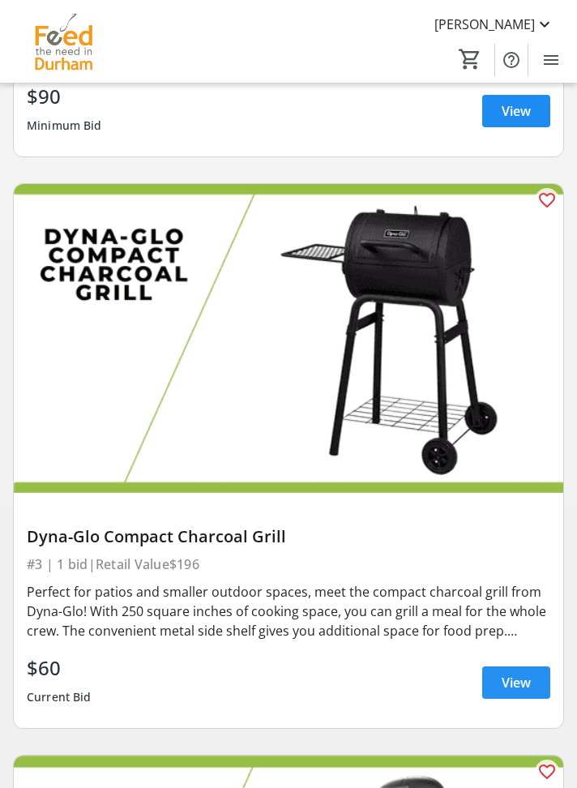
click at [510, 678] on span "View" at bounding box center [516, 682] width 29 height 19
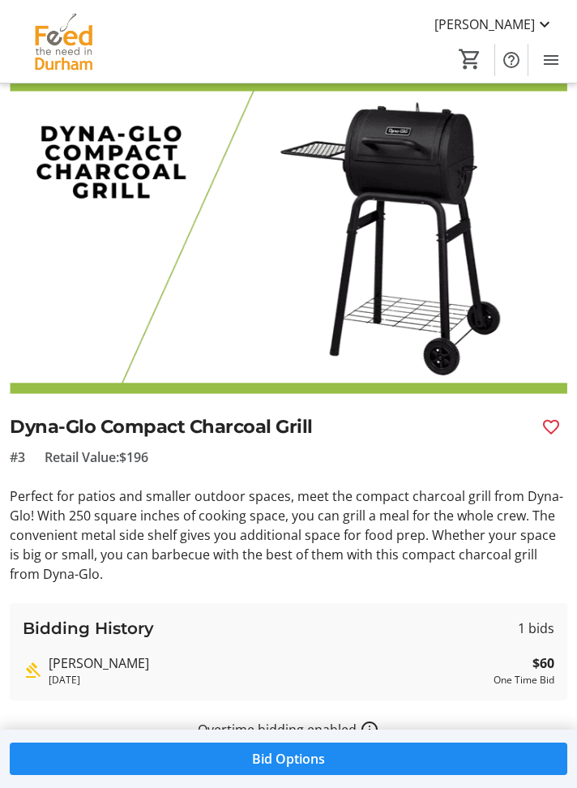
scroll to position [58, 0]
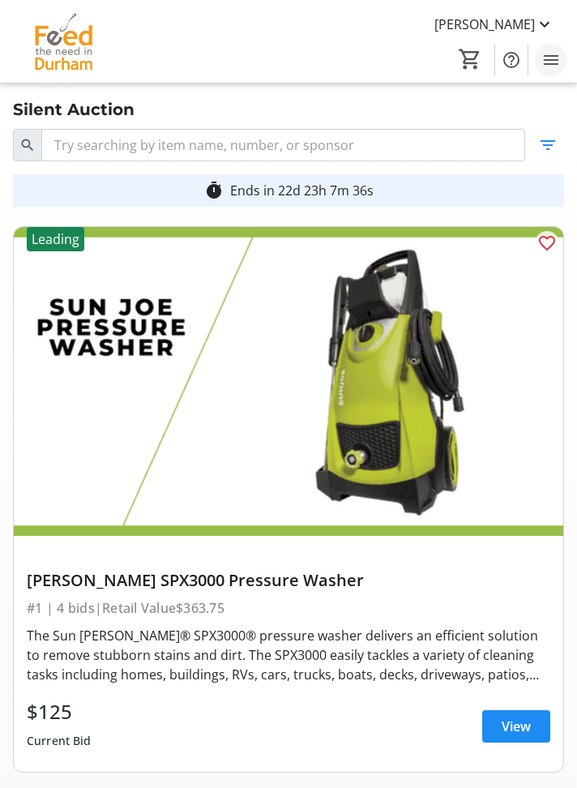
click at [554, 58] on mat-icon "Menu" at bounding box center [550, 59] width 19 height 19
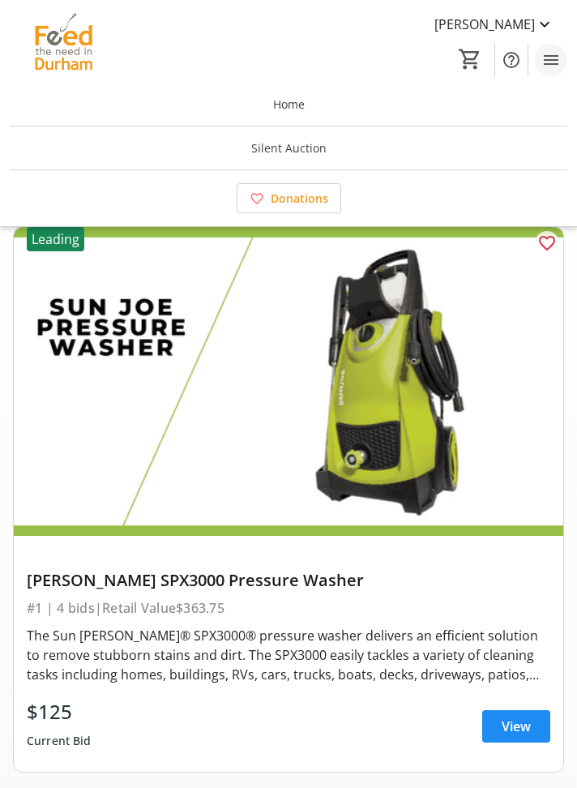
click at [552, 61] on mat-icon "Menu" at bounding box center [550, 59] width 19 height 19
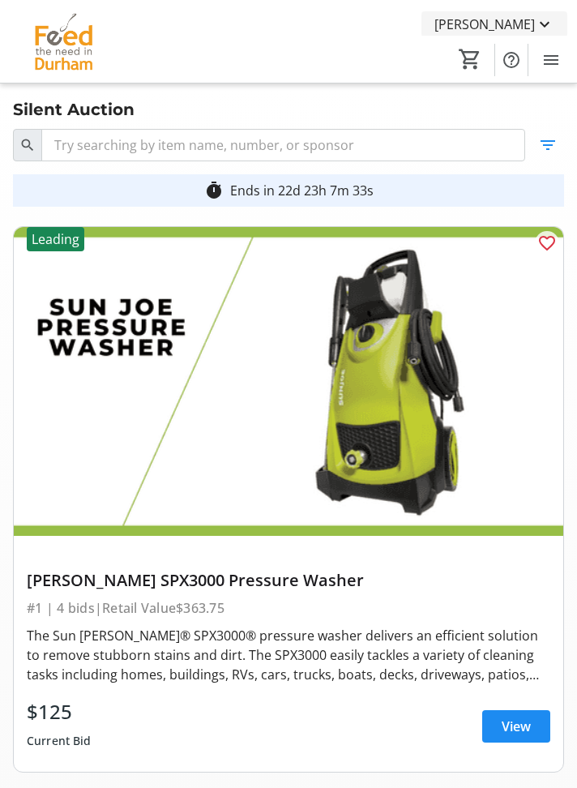
click at [516, 26] on span "[PERSON_NAME]" at bounding box center [484, 24] width 101 height 19
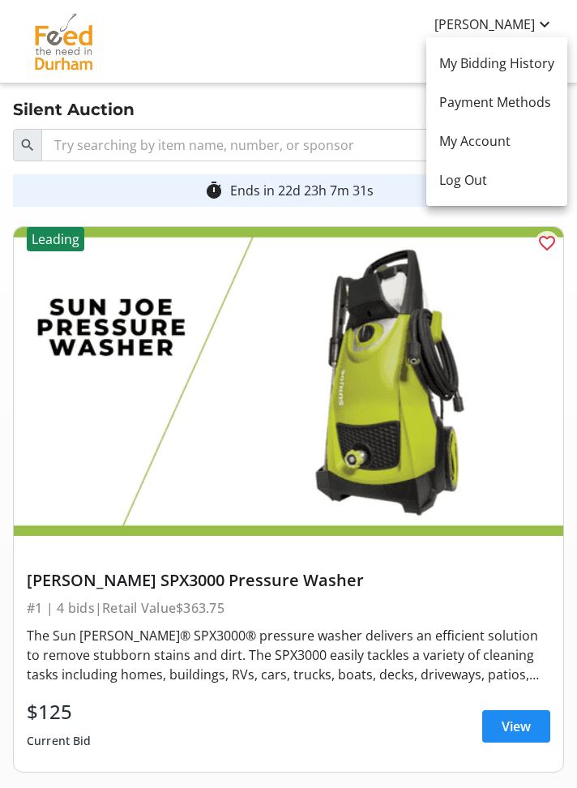
click at [512, 24] on div at bounding box center [288, 394] width 577 height 788
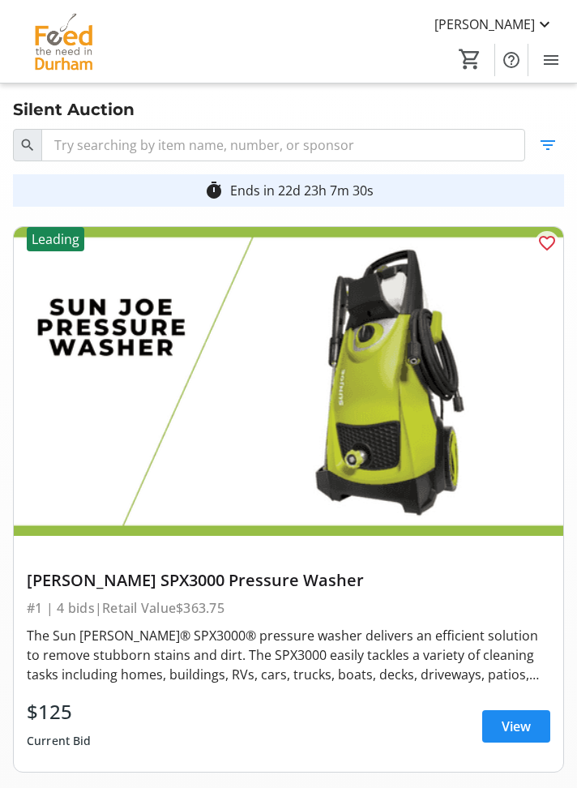
scroll to position [2, 0]
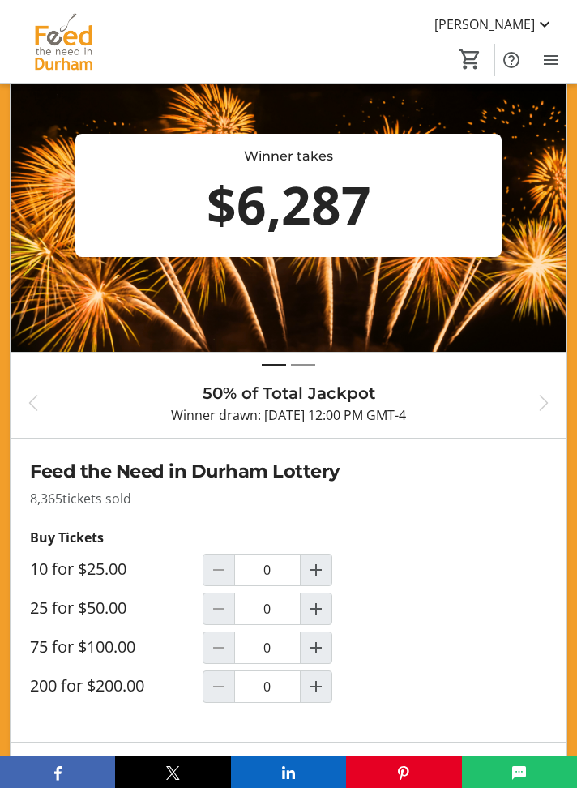
scroll to position [709, 0]
click at [311, 652] on mat-icon "Increment by one" at bounding box center [315, 647] width 19 height 19
type input "1"
click at [473, 793] on span at bounding box center [479, 783] width 135 height 39
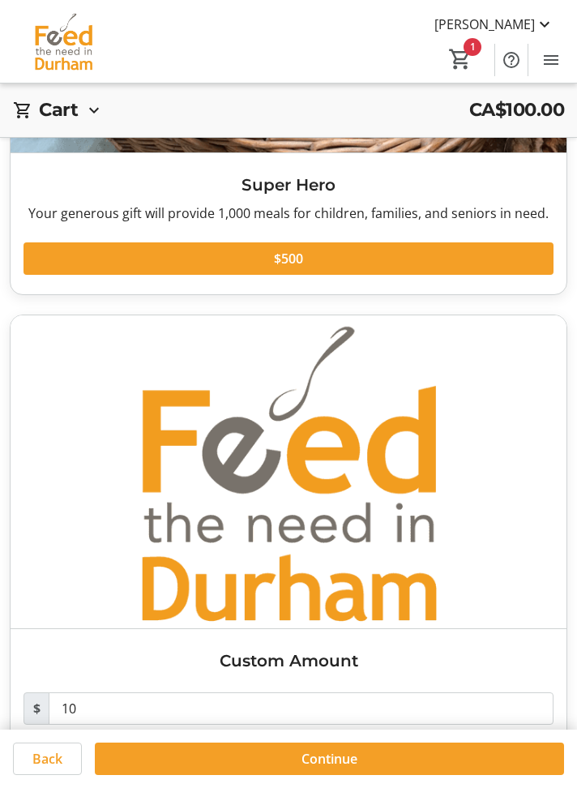
scroll to position [1318, 0]
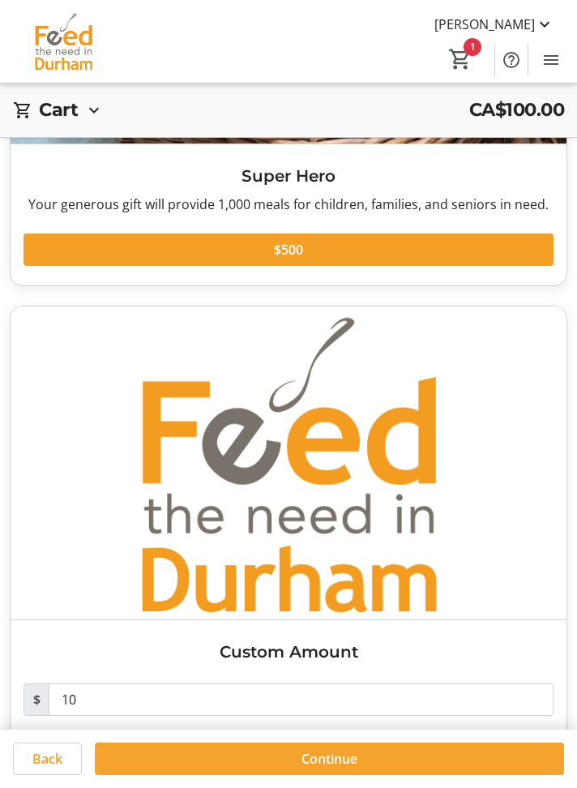
click at [360, 778] on span at bounding box center [329, 758] width 469 height 39
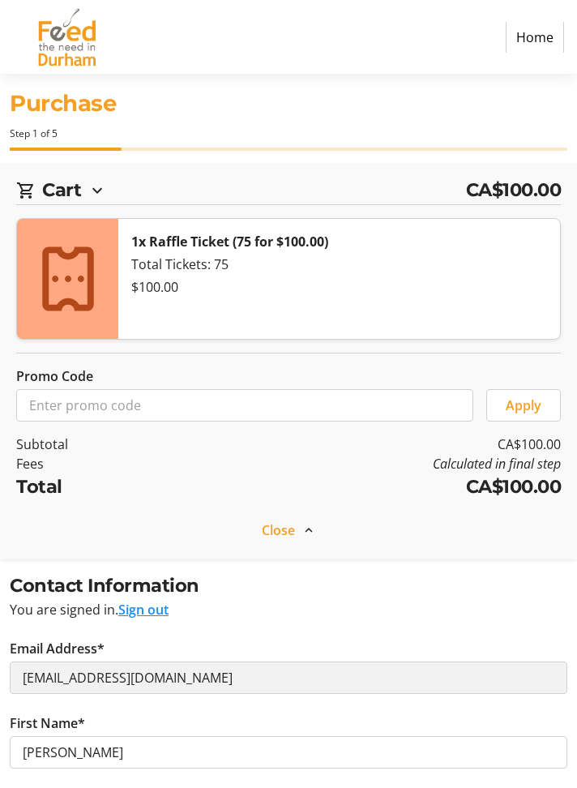
select select "CA"
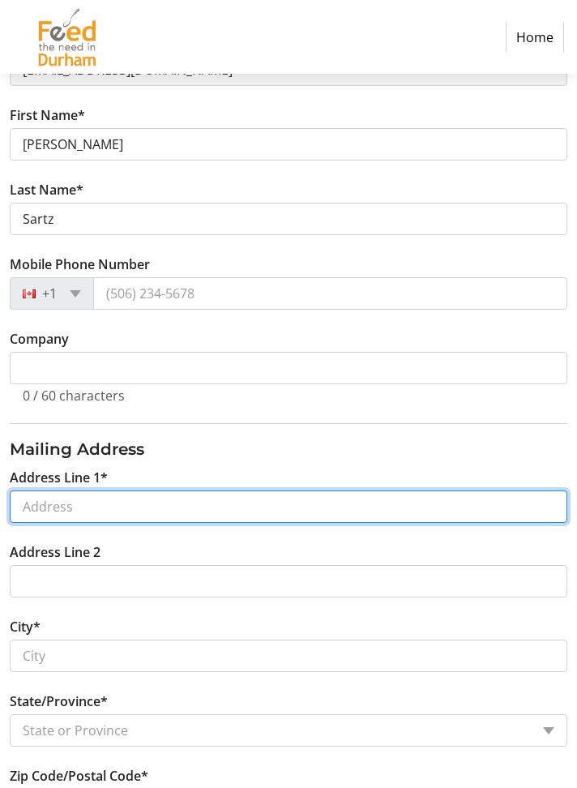
click at [140, 501] on input "Address Line 1*" at bounding box center [289, 506] width 558 height 32
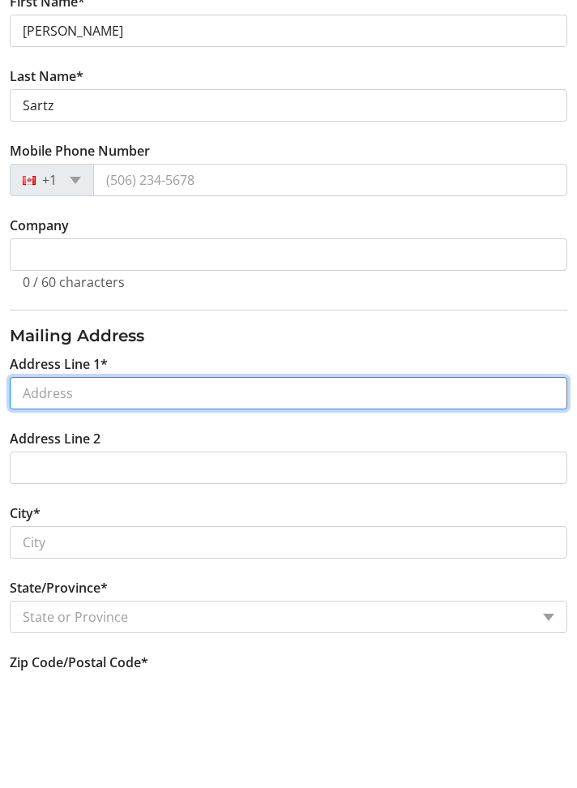
scroll to position [267, 0]
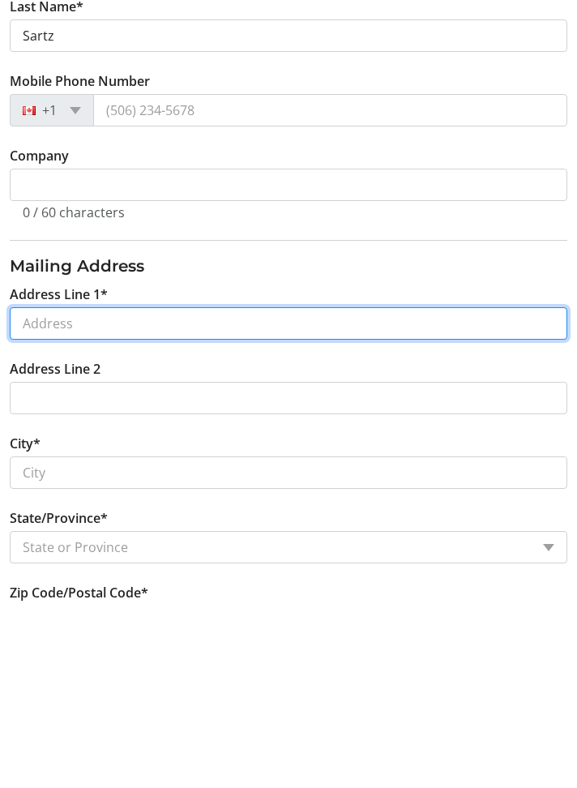
click at [75, 507] on input "Address Line 1*" at bounding box center [289, 506] width 558 height 32
type input "[STREET_ADDRESS][PERSON_NAME]"
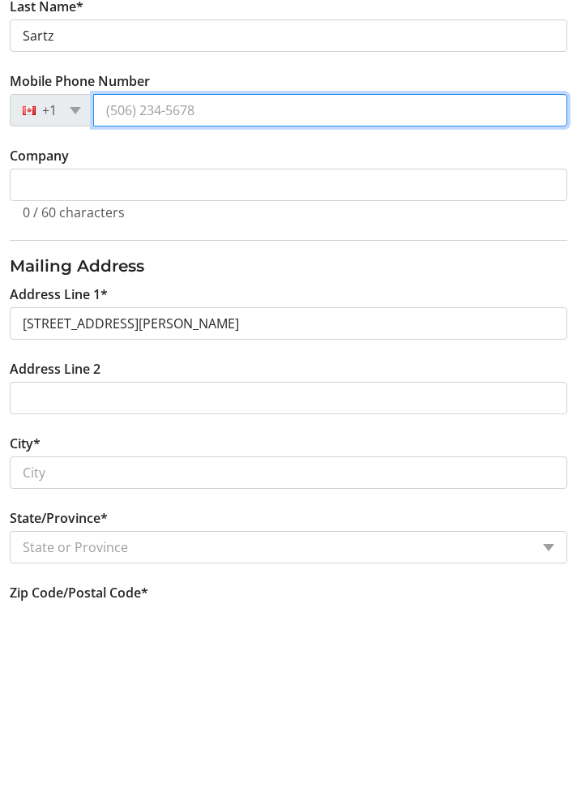
type input "[PHONE_NUMBER]"
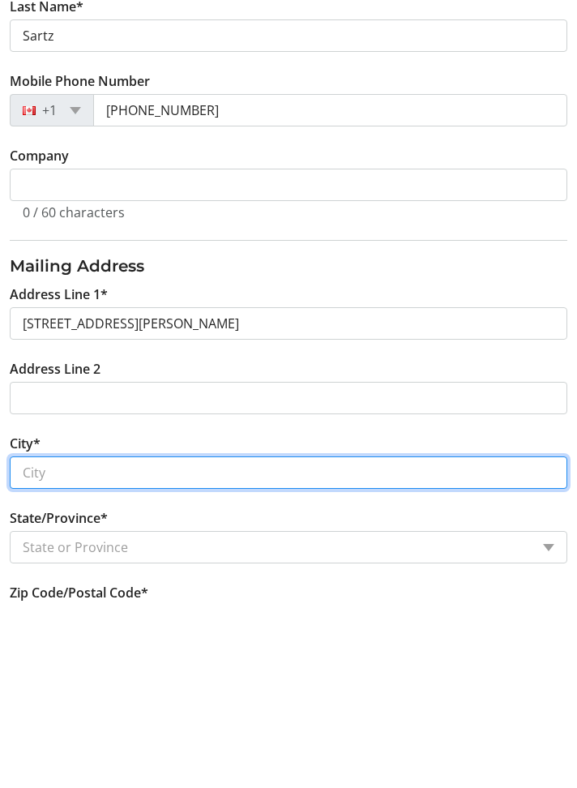
type input "Whitby"
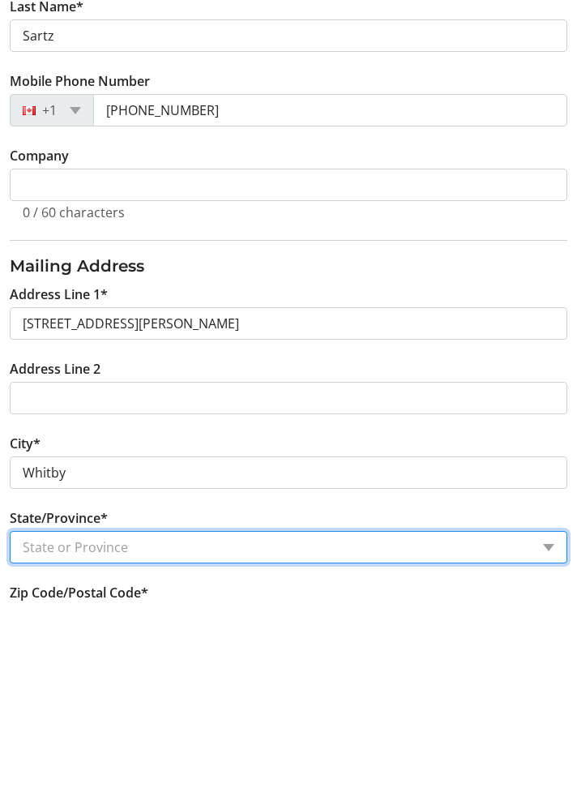
select select "ON"
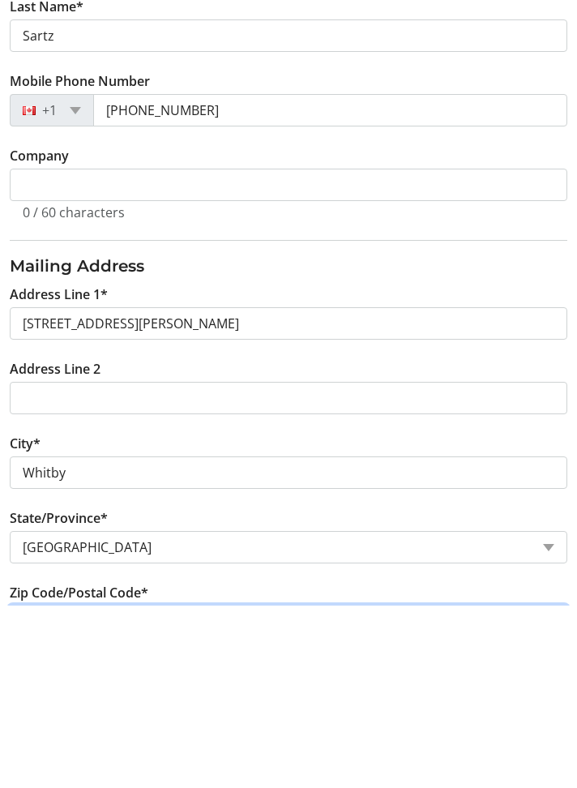
type input "L1N 5E6"
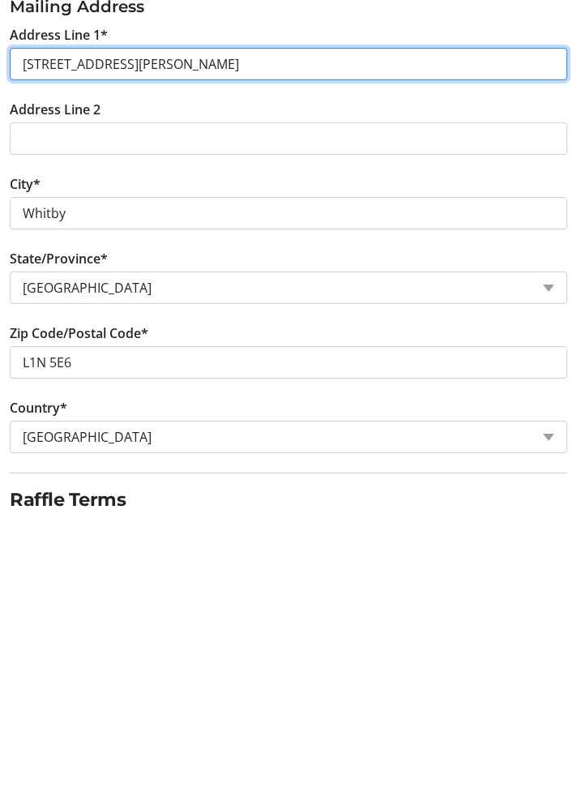
scroll to position [494, 0]
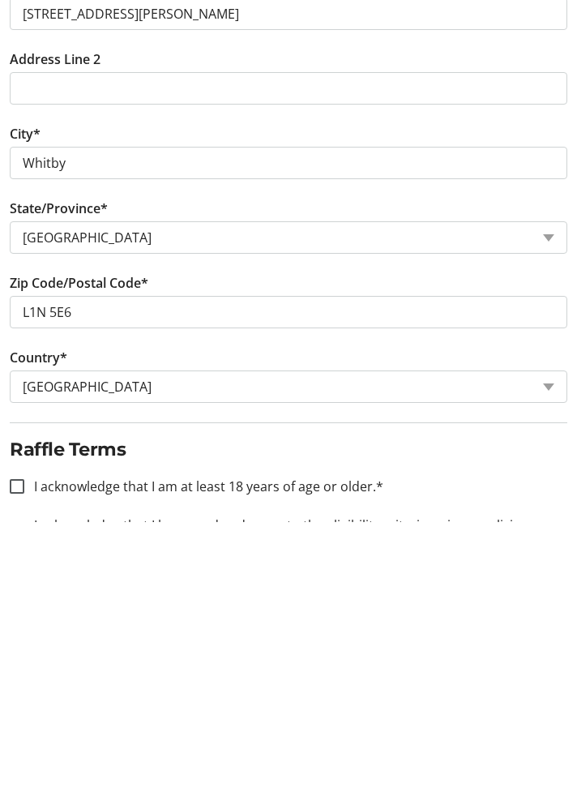
click at [94, 749] on label "I acknowledge that I am at least 18 years of age or older.*" at bounding box center [203, 752] width 359 height 19
click at [24, 749] on input "I acknowledge that I am at least 18 years of age or older.*" at bounding box center [17, 752] width 15 height 15
checkbox input "true"
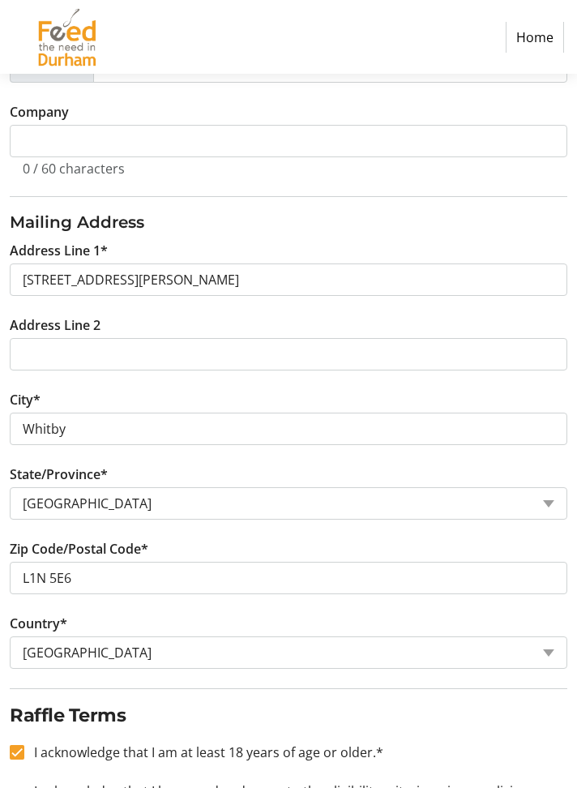
checkbox input "true"
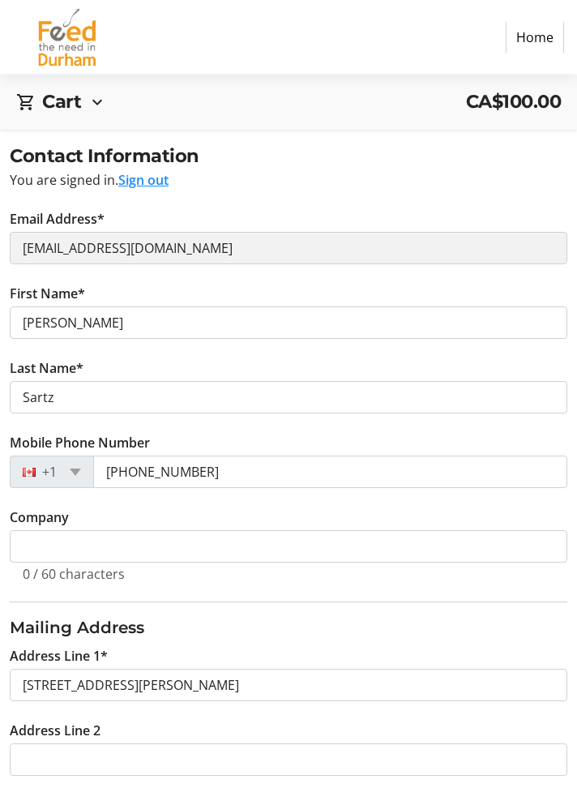
scroll to position [577, 0]
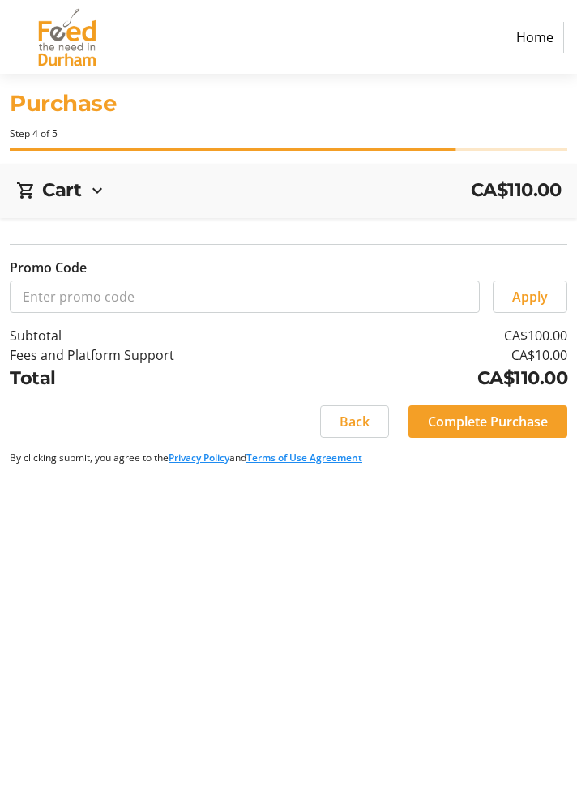
scroll to position [0, 0]
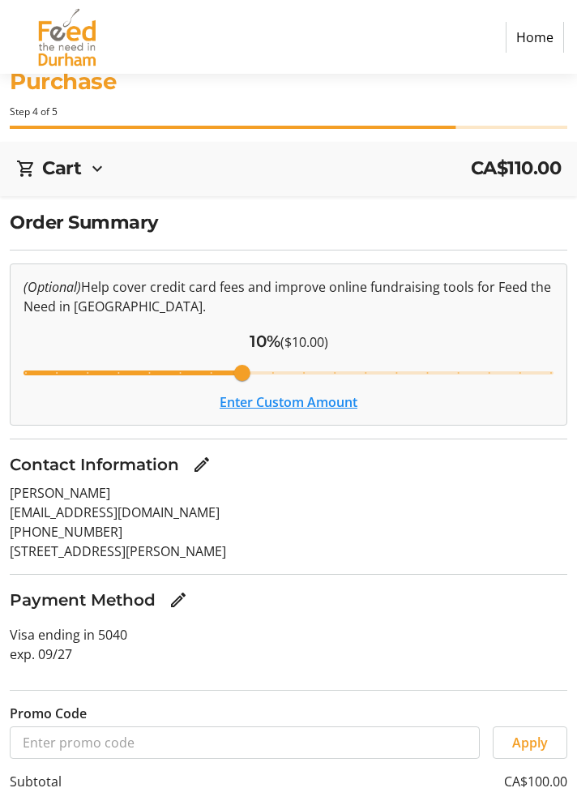
scroll to position [80, 0]
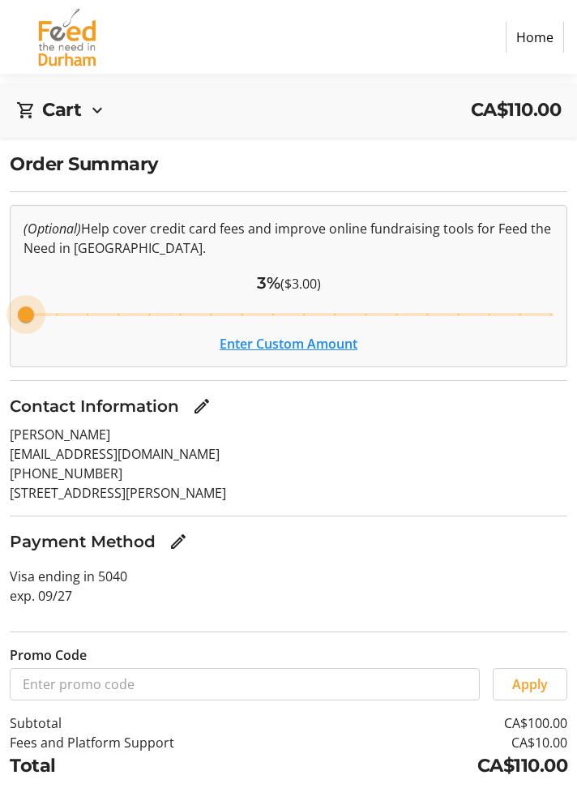
type input "3"
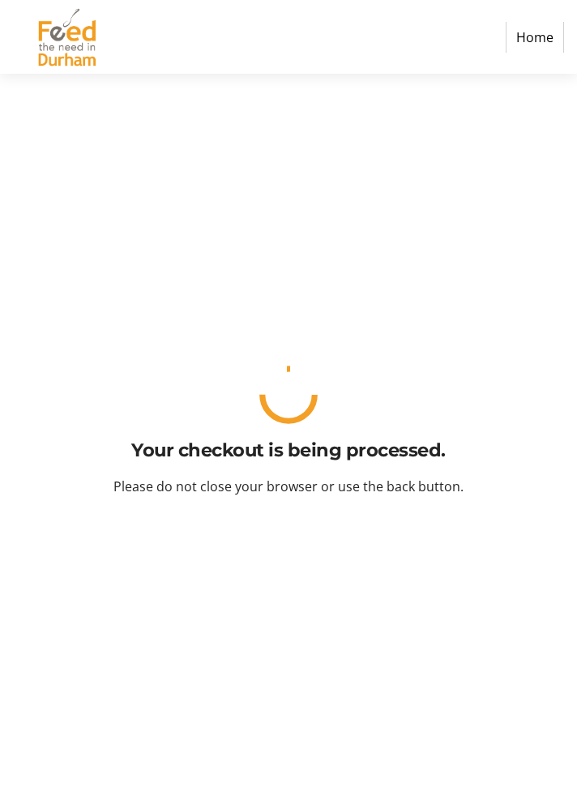
scroll to position [0, 0]
